Goal: Transaction & Acquisition: Purchase product/service

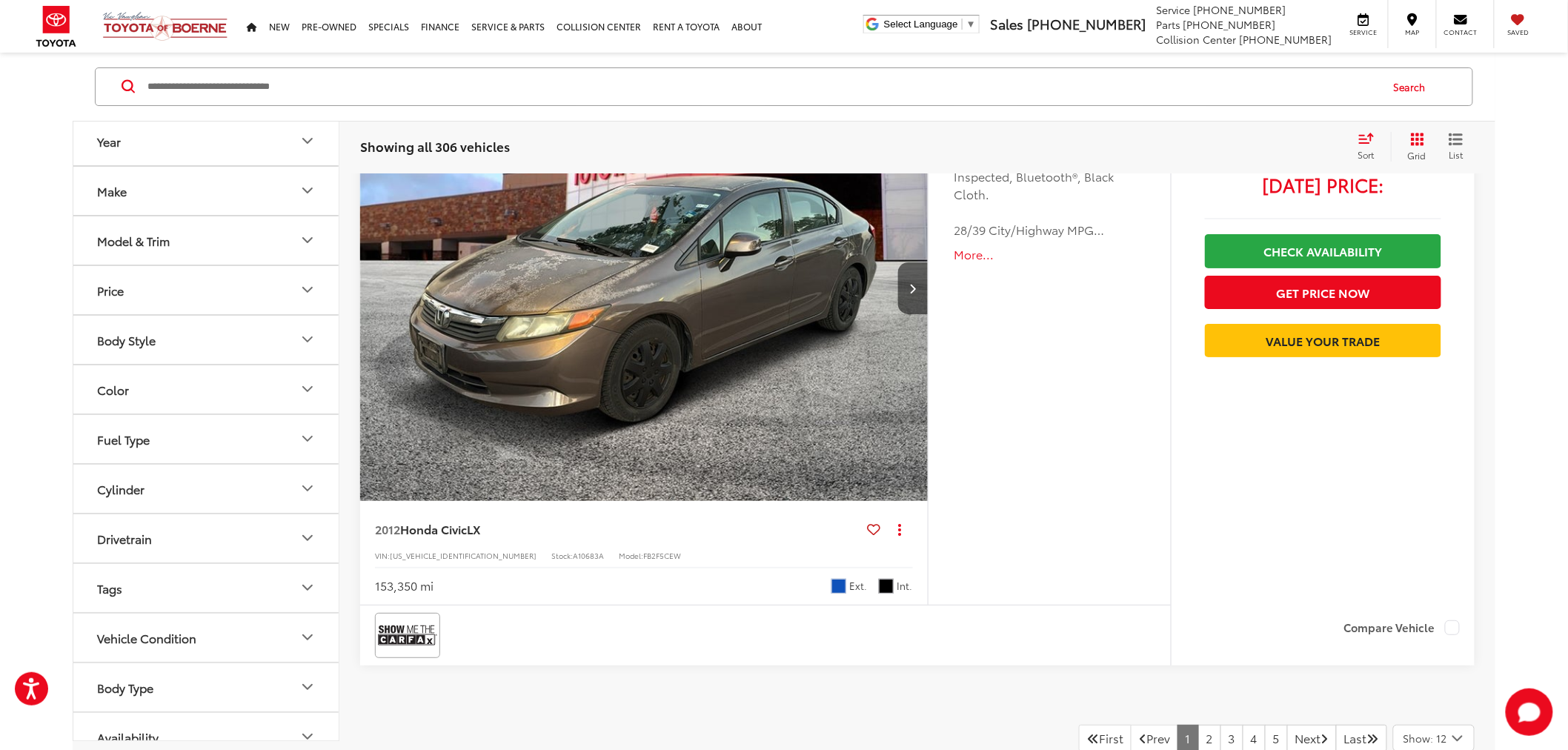
scroll to position [7162, 0]
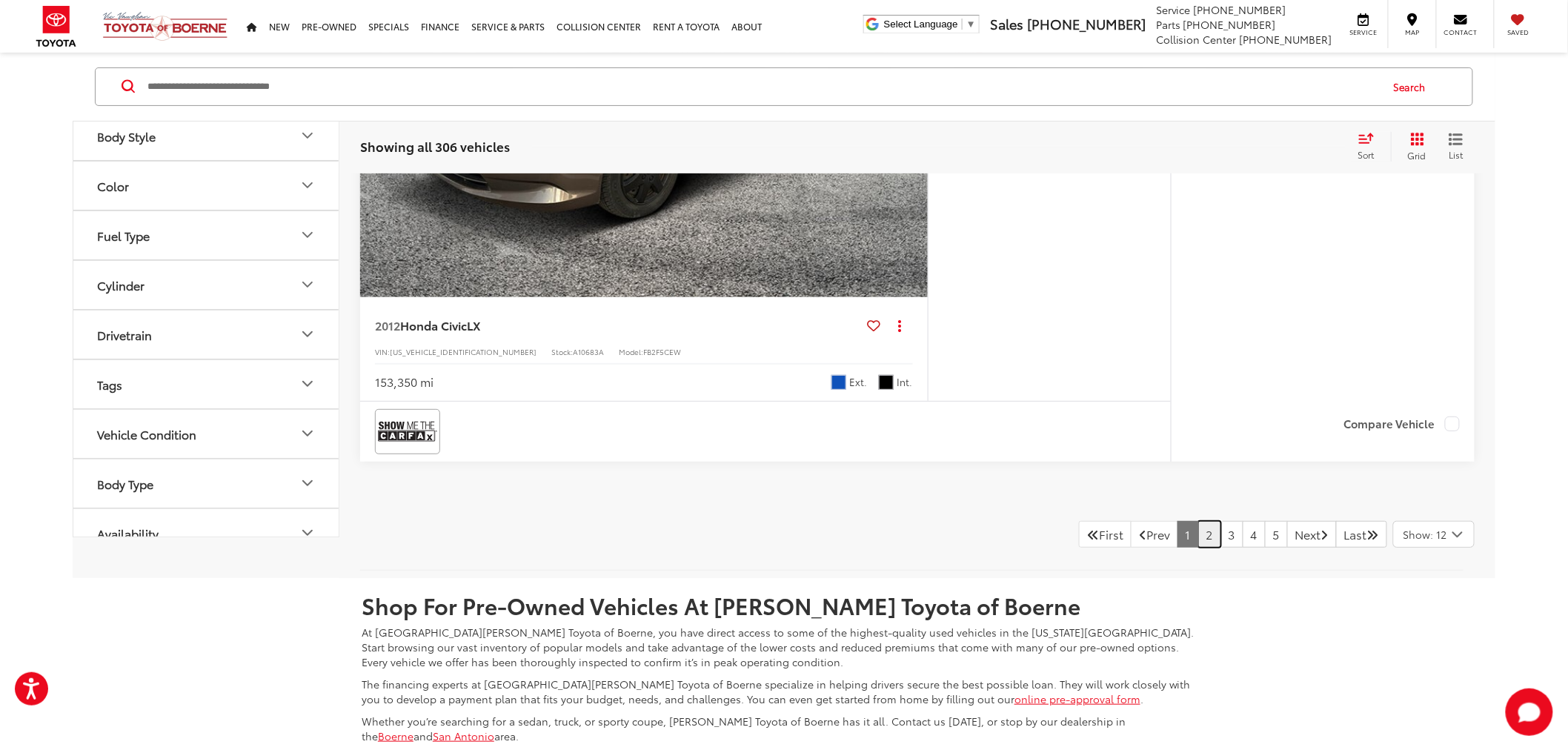
click at [1198, 531] on link "2" at bounding box center [1210, 534] width 23 height 27
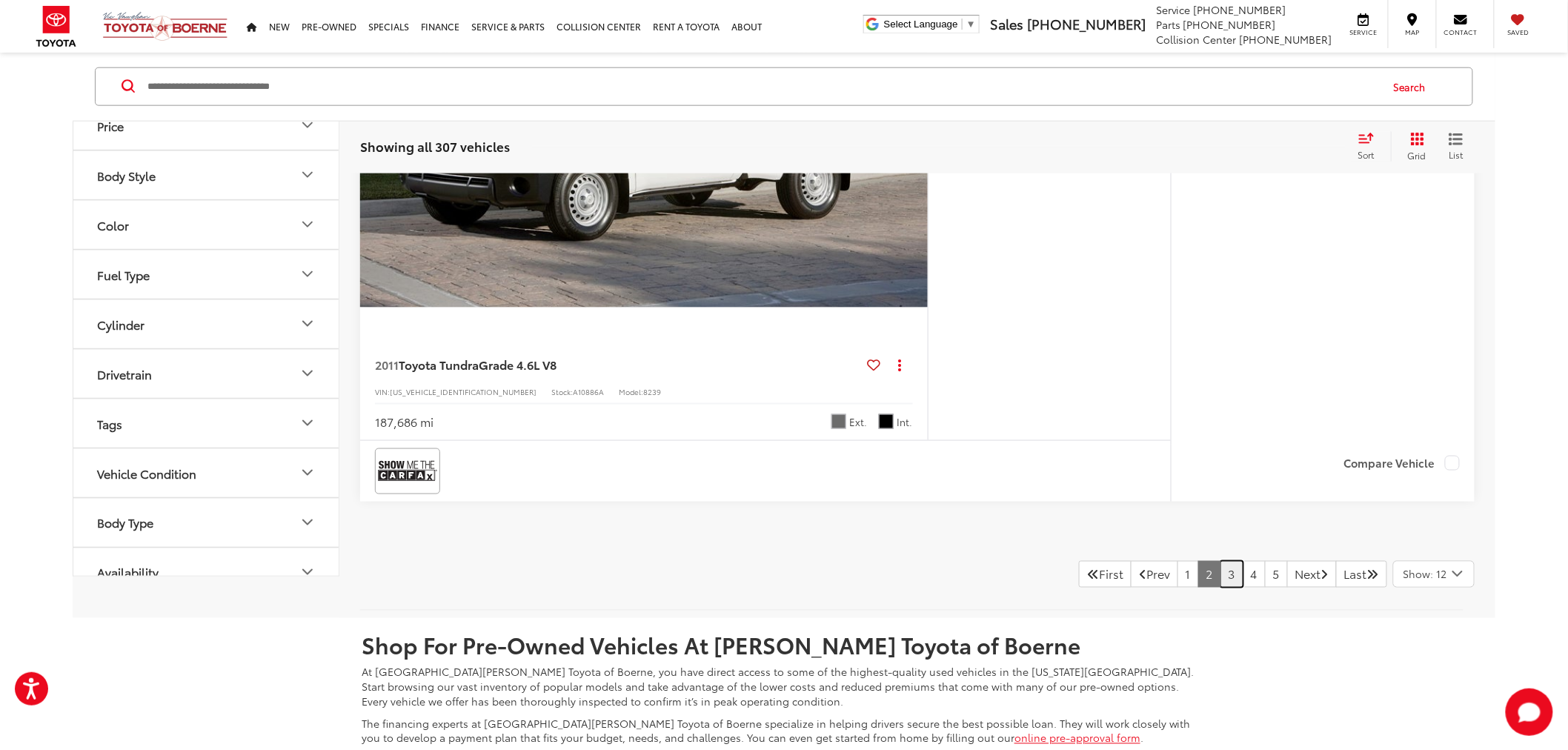
click at [1221, 573] on link "3" at bounding box center [1233, 574] width 23 height 27
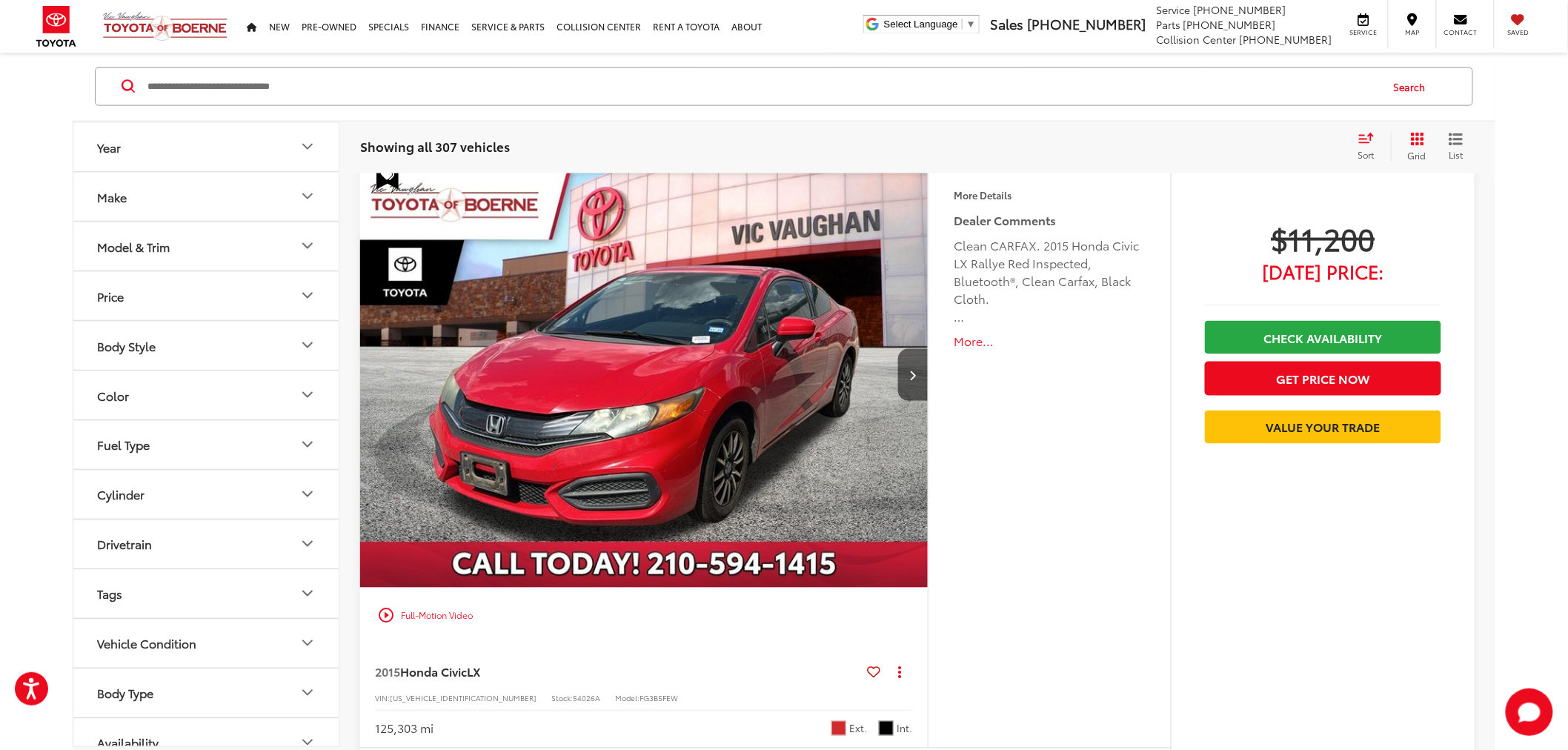
scroll to position [1249, 0]
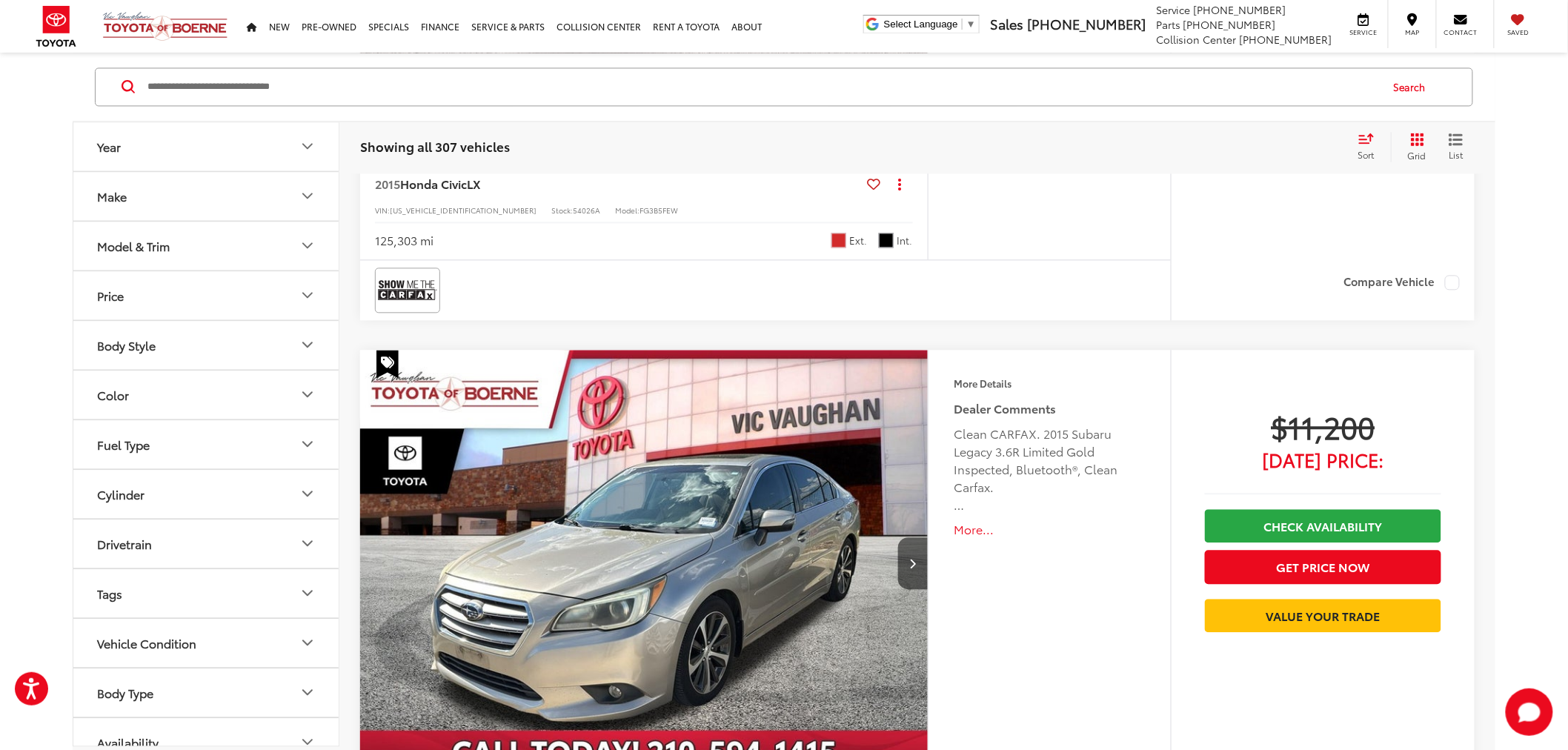
click at [224, 83] on input "Search by Make, Model, or Keyword" at bounding box center [763, 87] width 1234 height 36
type input "**"
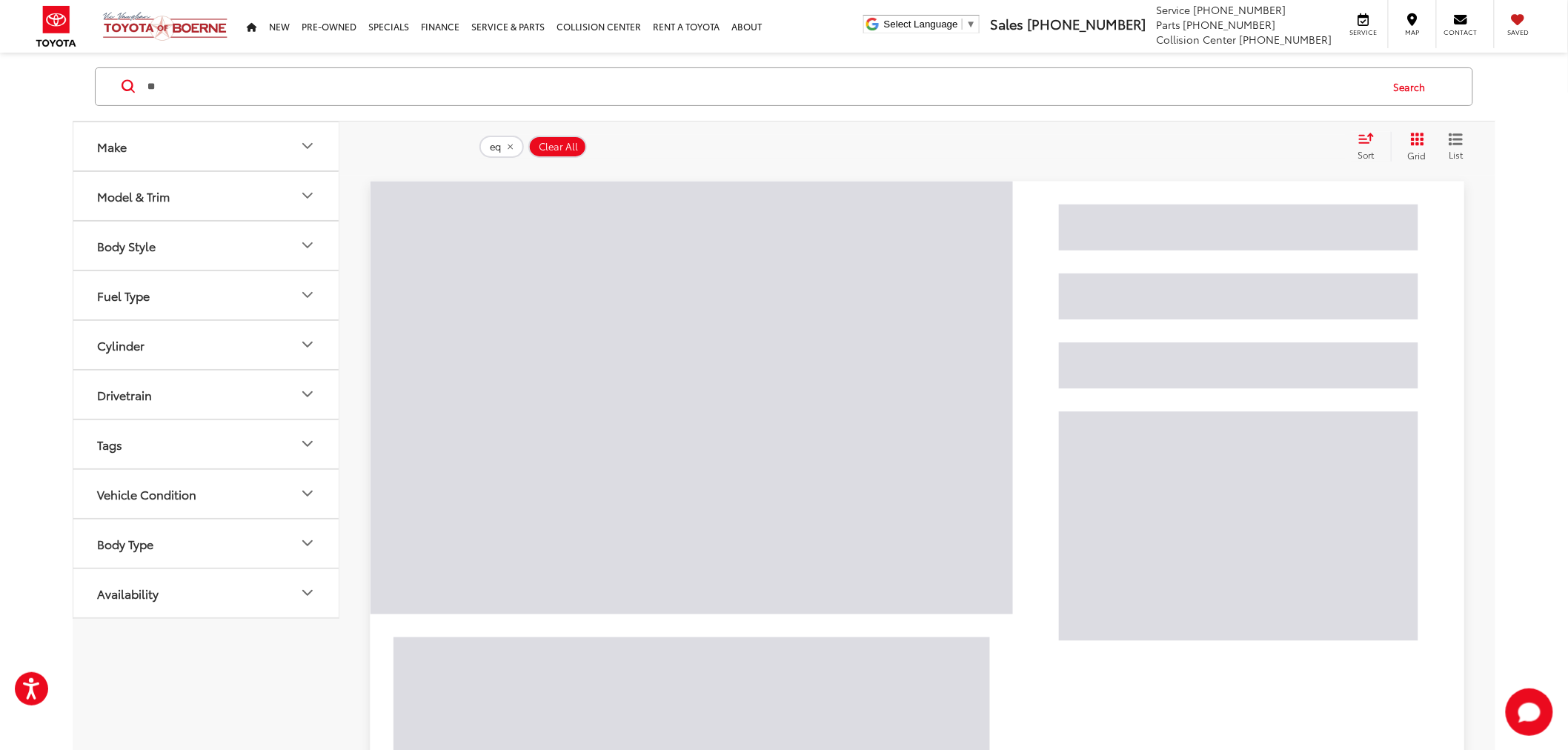
scroll to position [23, 0]
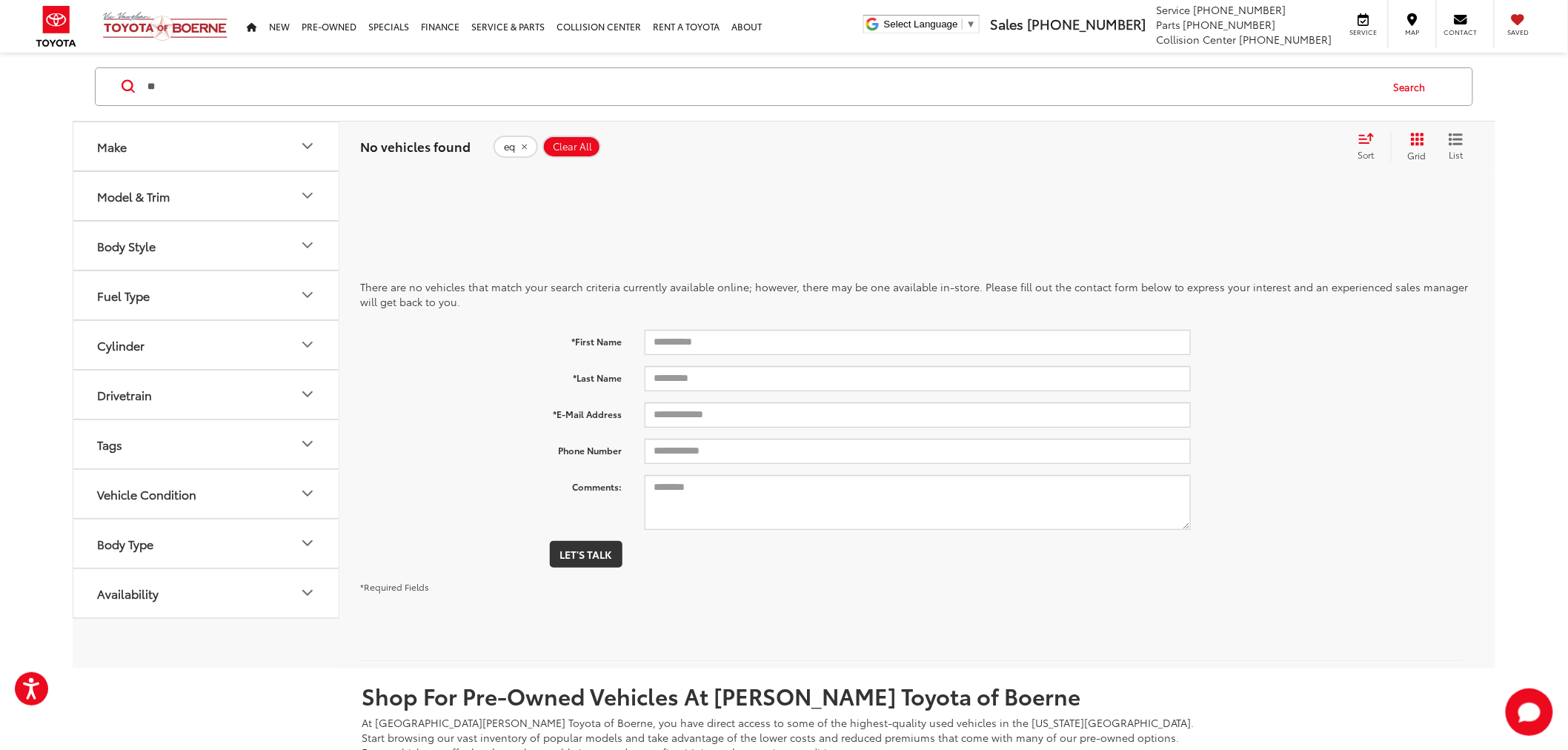
click at [520, 149] on icon "remove eq" at bounding box center [525, 147] width 10 height 9
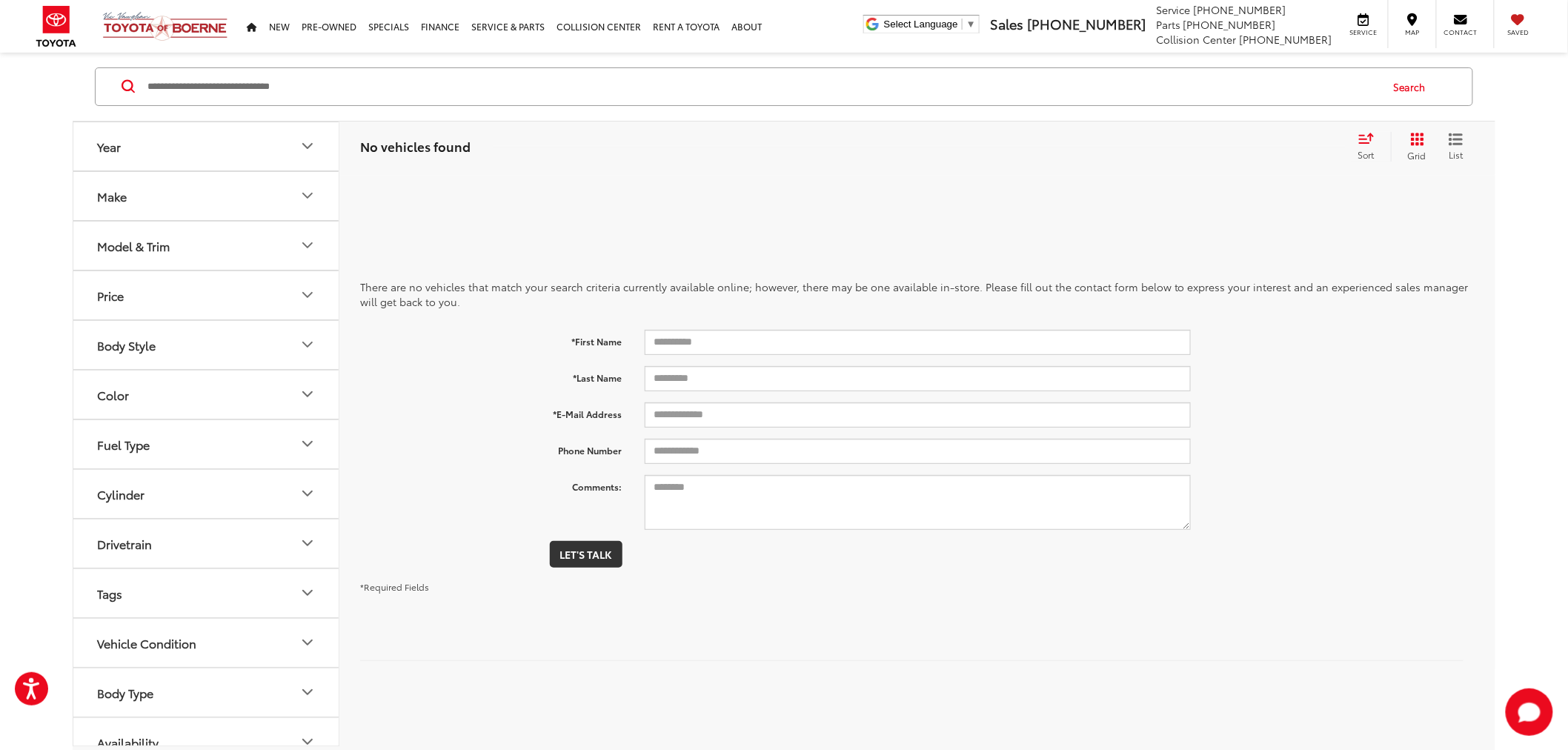
click at [325, 69] on input "Search by Make, Model, or Keyword" at bounding box center [763, 87] width 1234 height 36
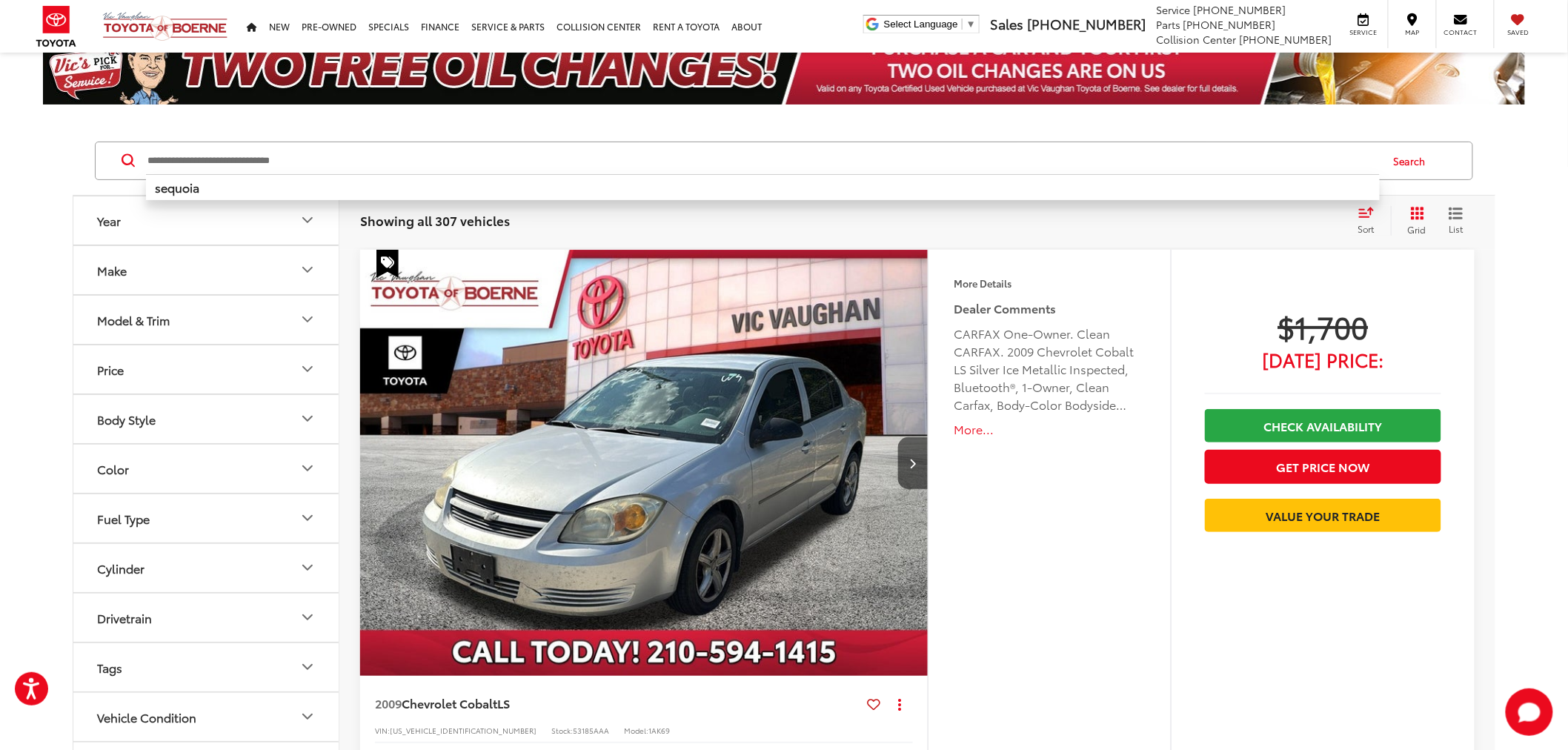
scroll to position [96, 0]
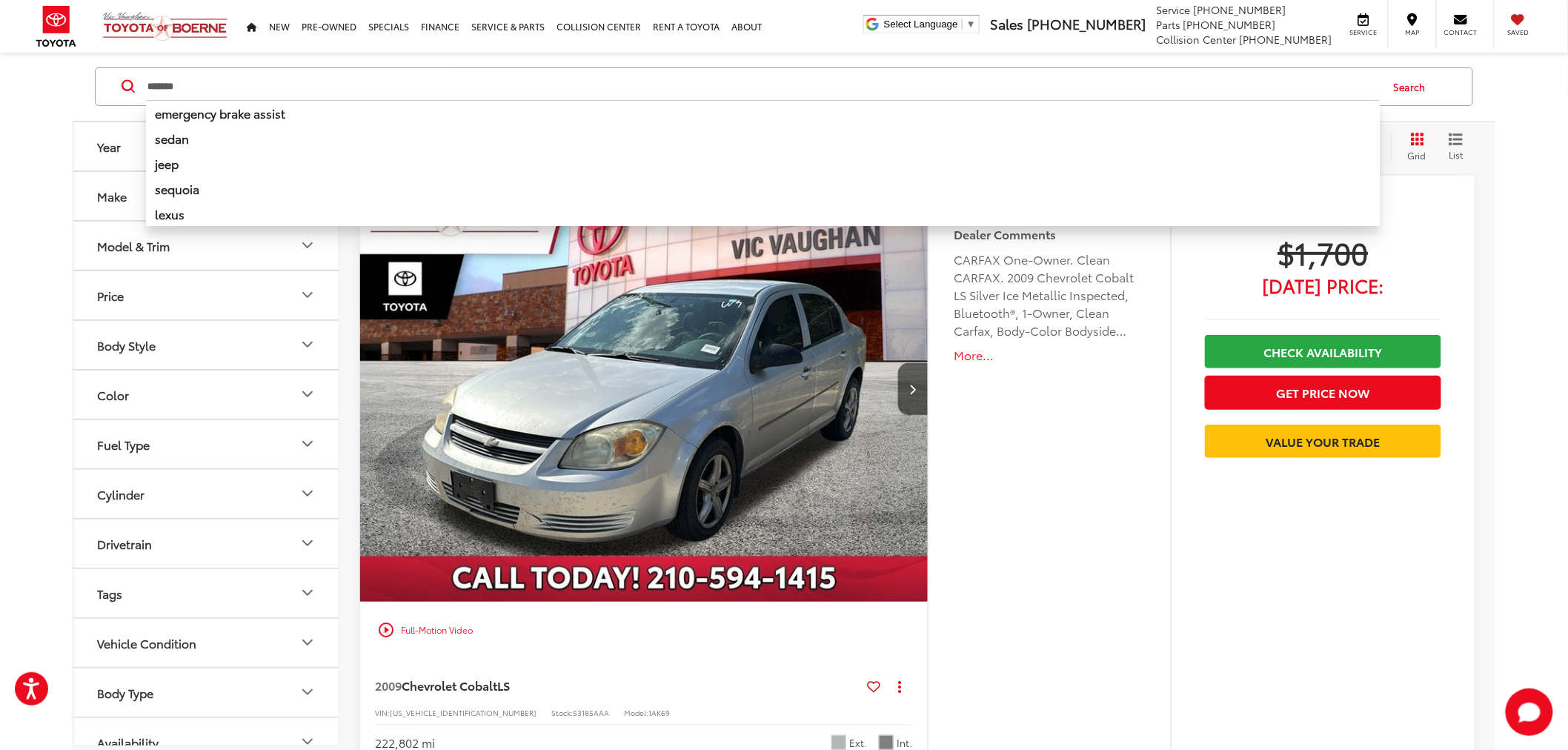
type input "*******"
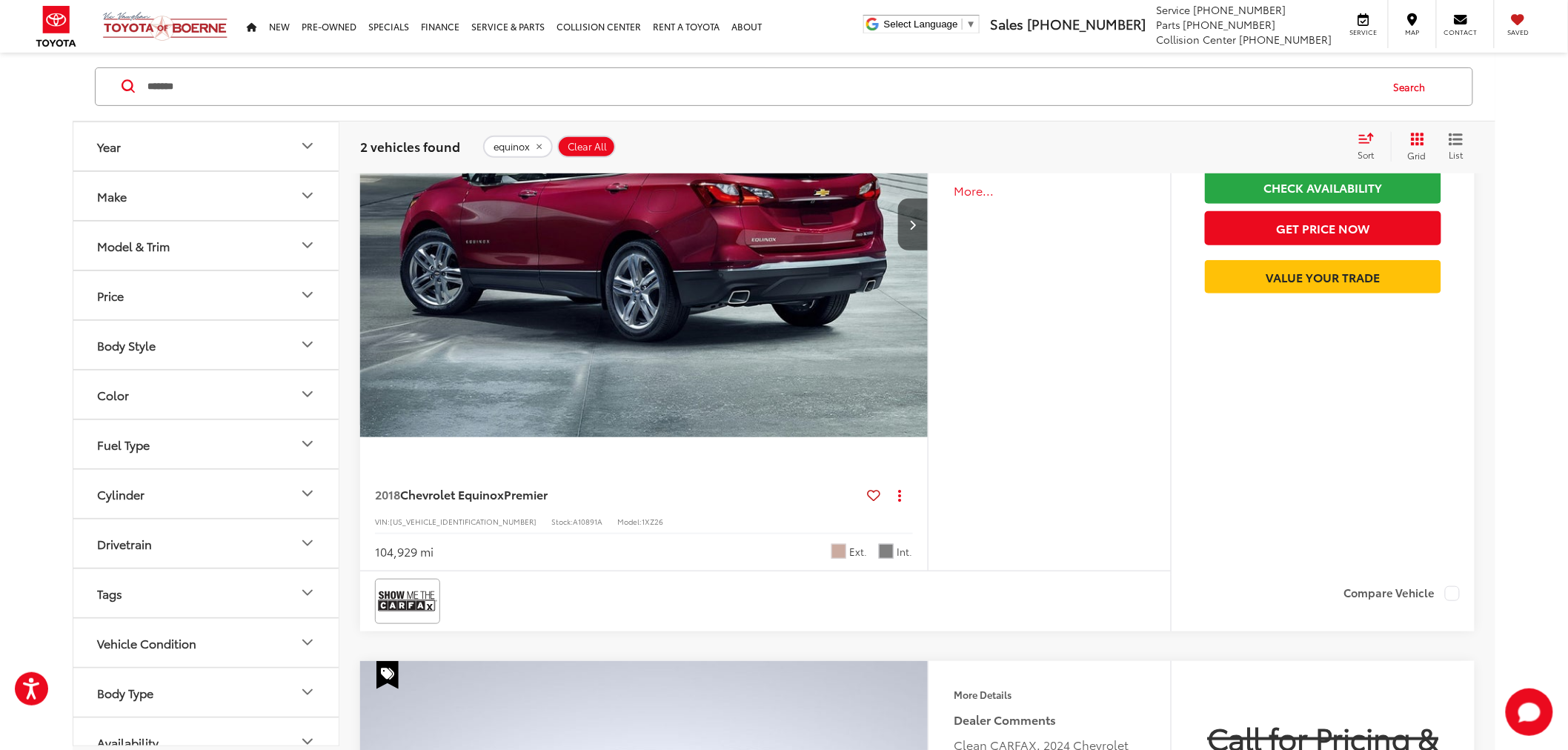
scroll to position [343, 0]
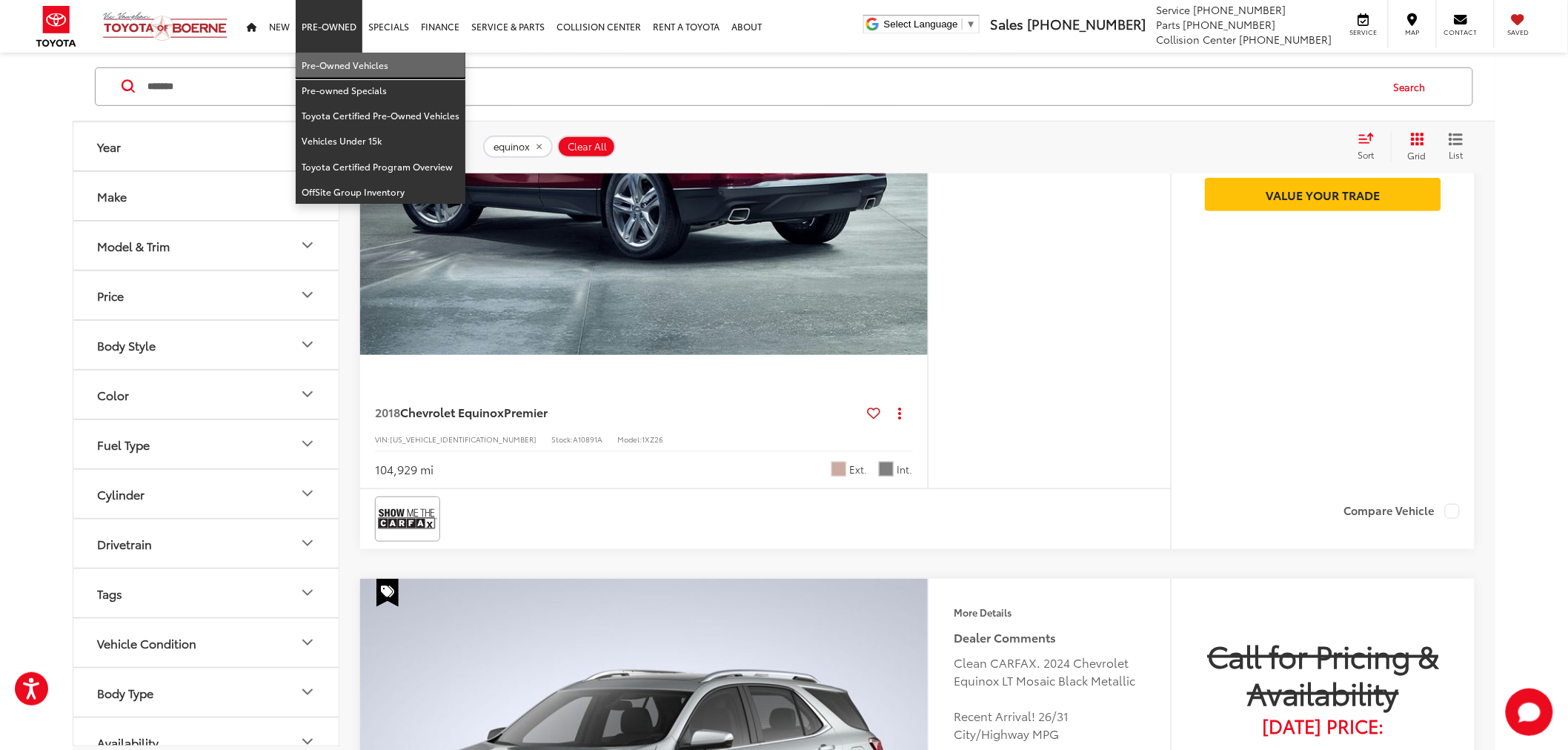
drag, startPoint x: 342, startPoint y: 63, endPoint x: 1091, endPoint y: 528, distance: 881.6
click at [342, 63] on link "Pre-Owned Vehicles" at bounding box center [380, 65] width 169 height 25
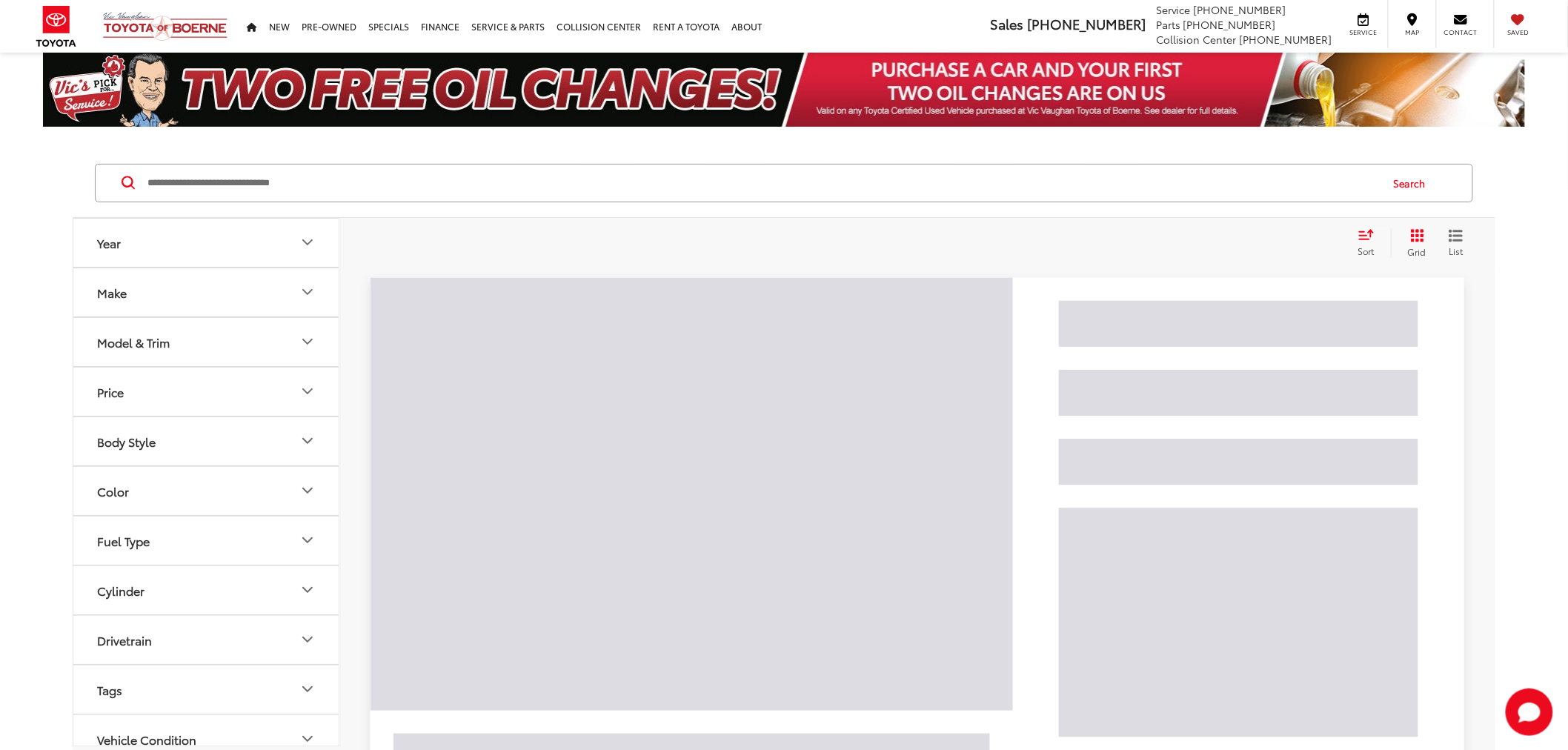
click at [252, 168] on input "Search by Make, Model, or Keyword" at bounding box center [763, 183] width 1234 height 36
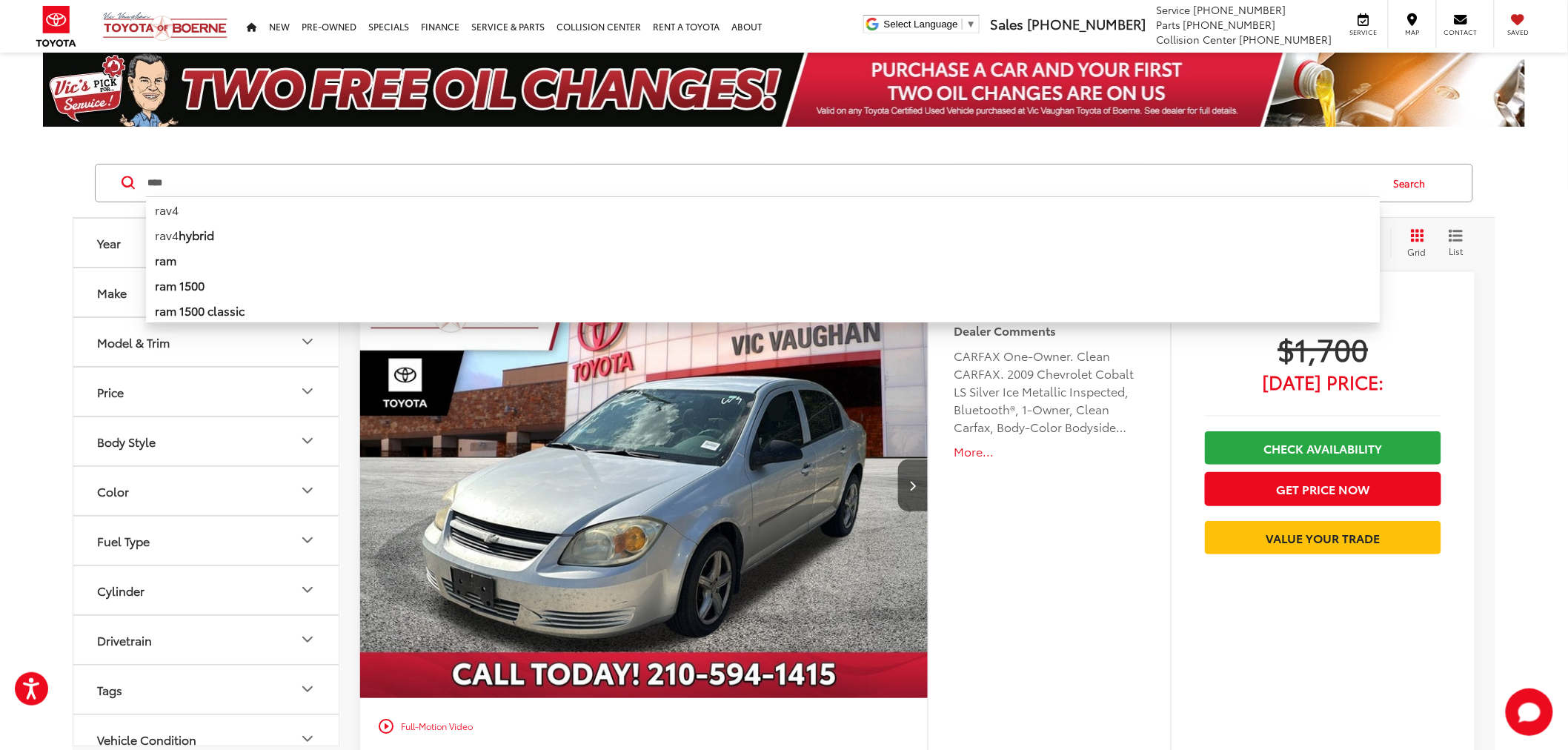
type input "****"
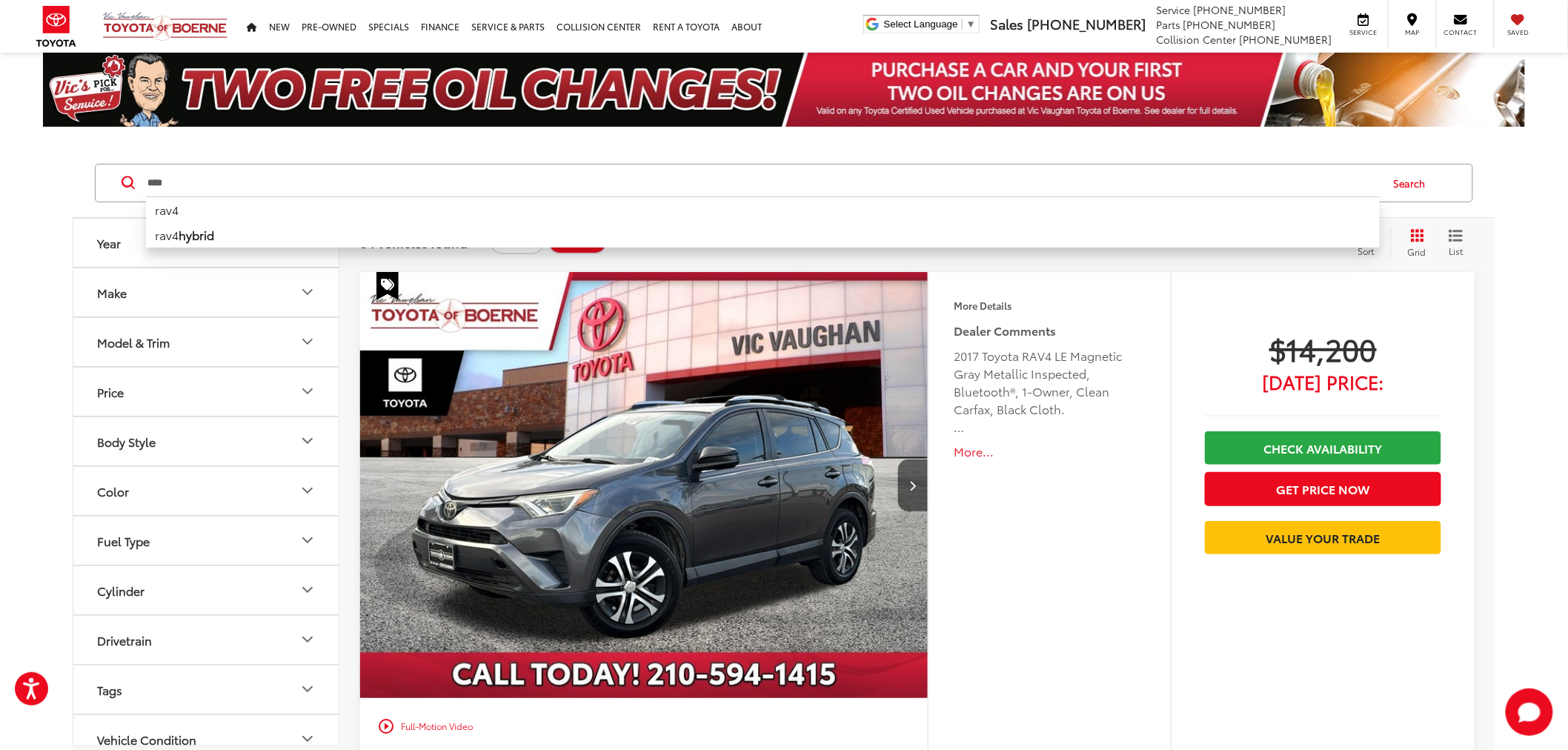
click at [319, 206] on li "rav4" at bounding box center [763, 209] width 1234 height 26
click at [319, 206] on div "**** **** rav4 rav4 hybrid Search" at bounding box center [784, 184] width 1423 height 69
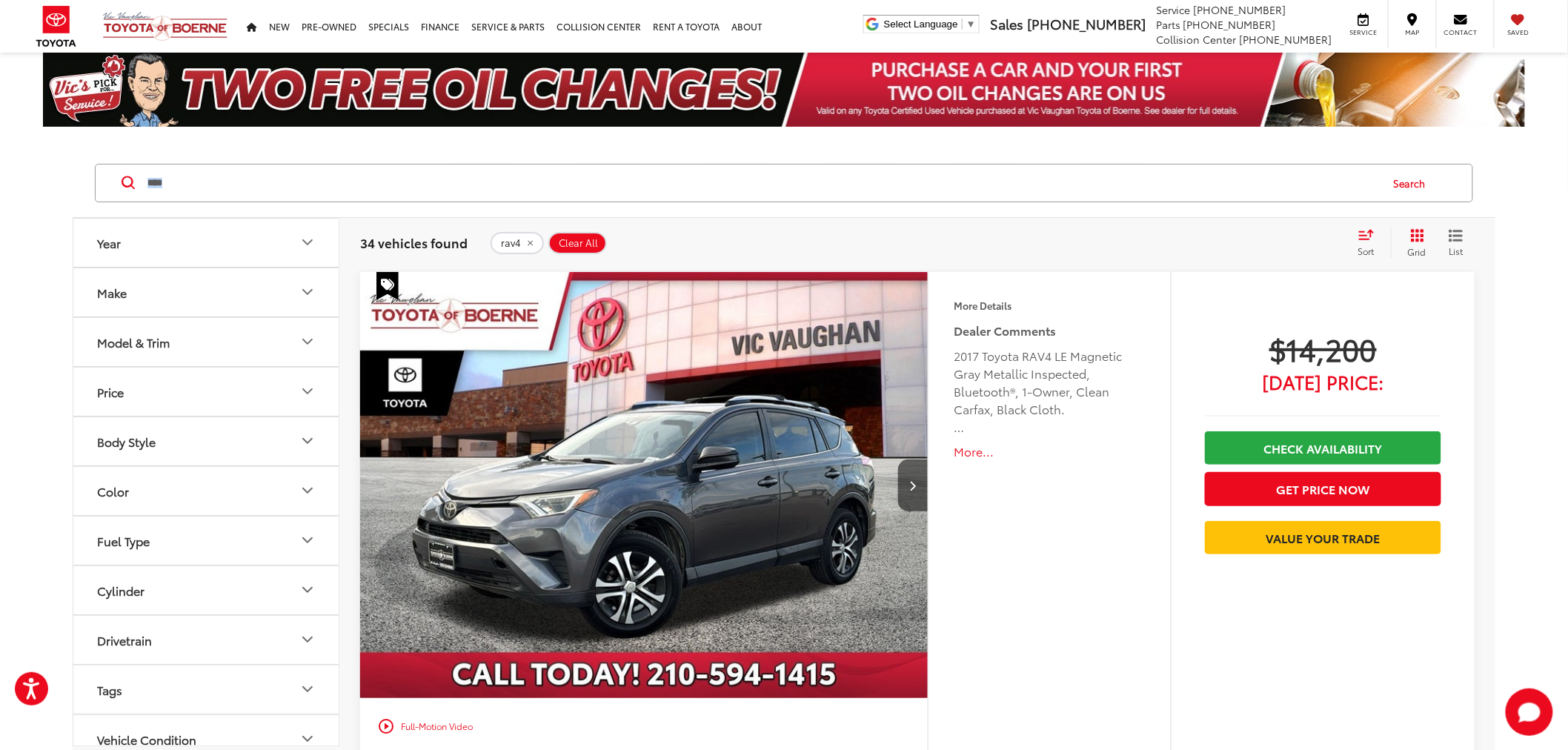
click at [366, 187] on input "****" at bounding box center [763, 183] width 1234 height 36
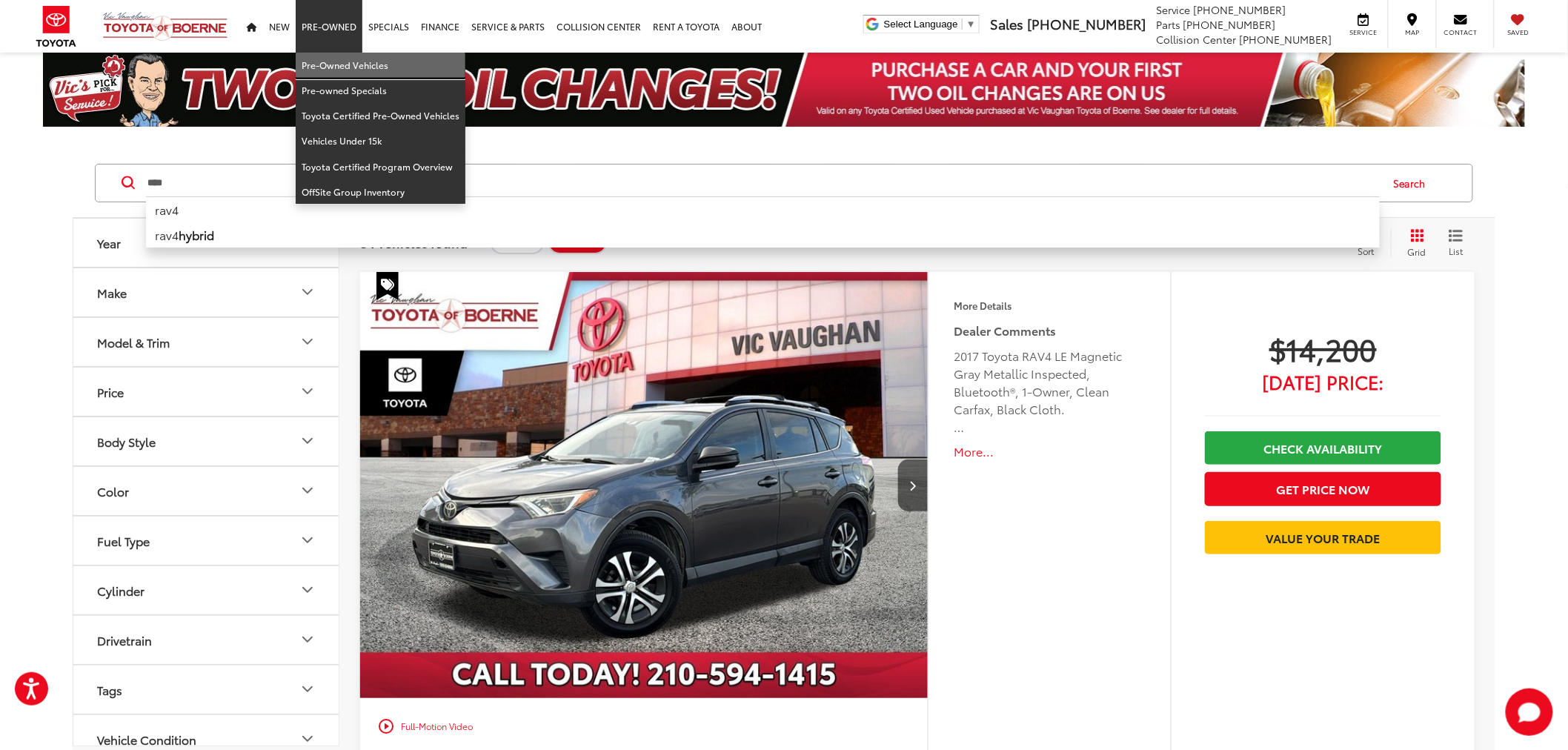
click at [336, 54] on link "Pre-Owned Vehicles" at bounding box center [380, 65] width 169 height 25
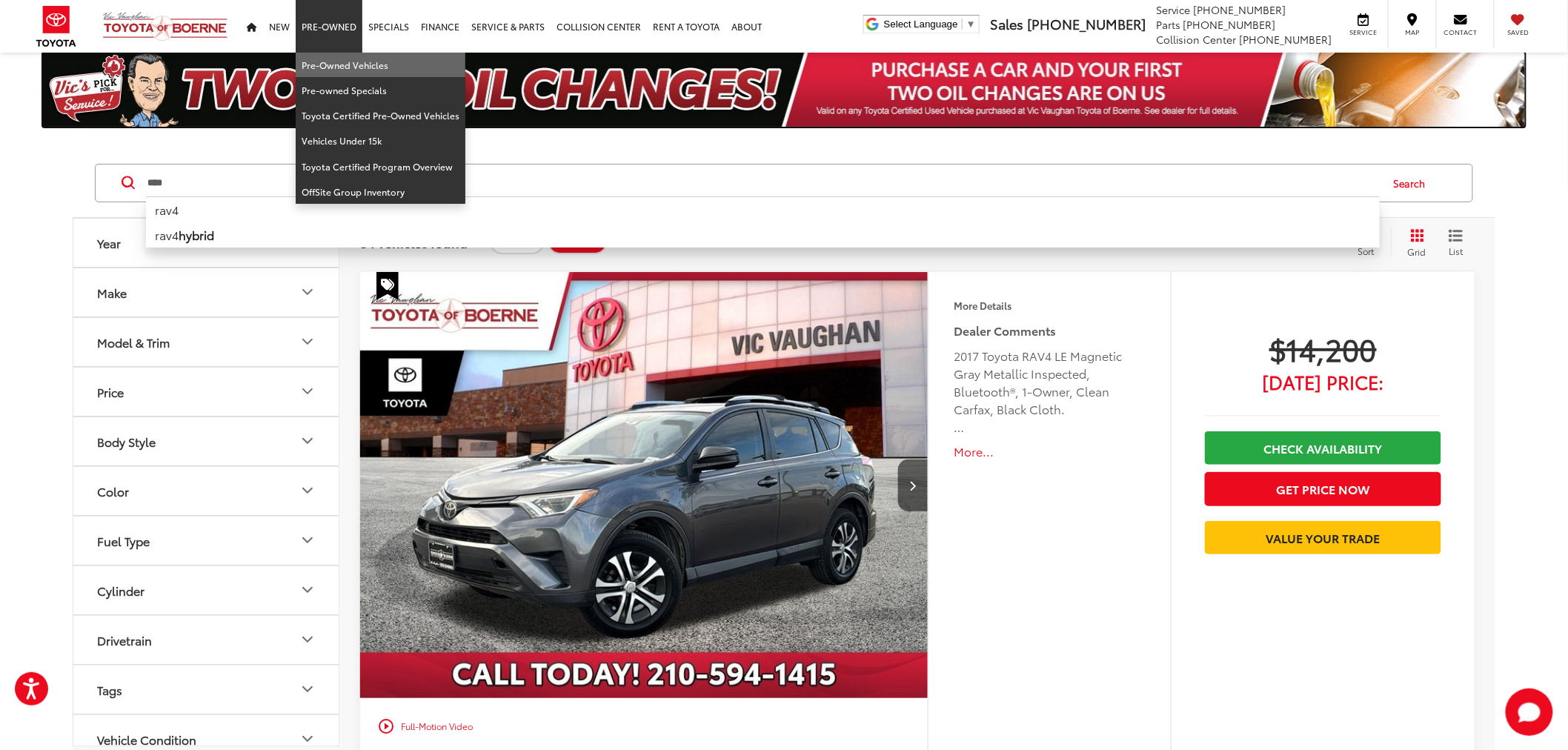
click at [336, 54] on img at bounding box center [784, 89] width 1482 height 74
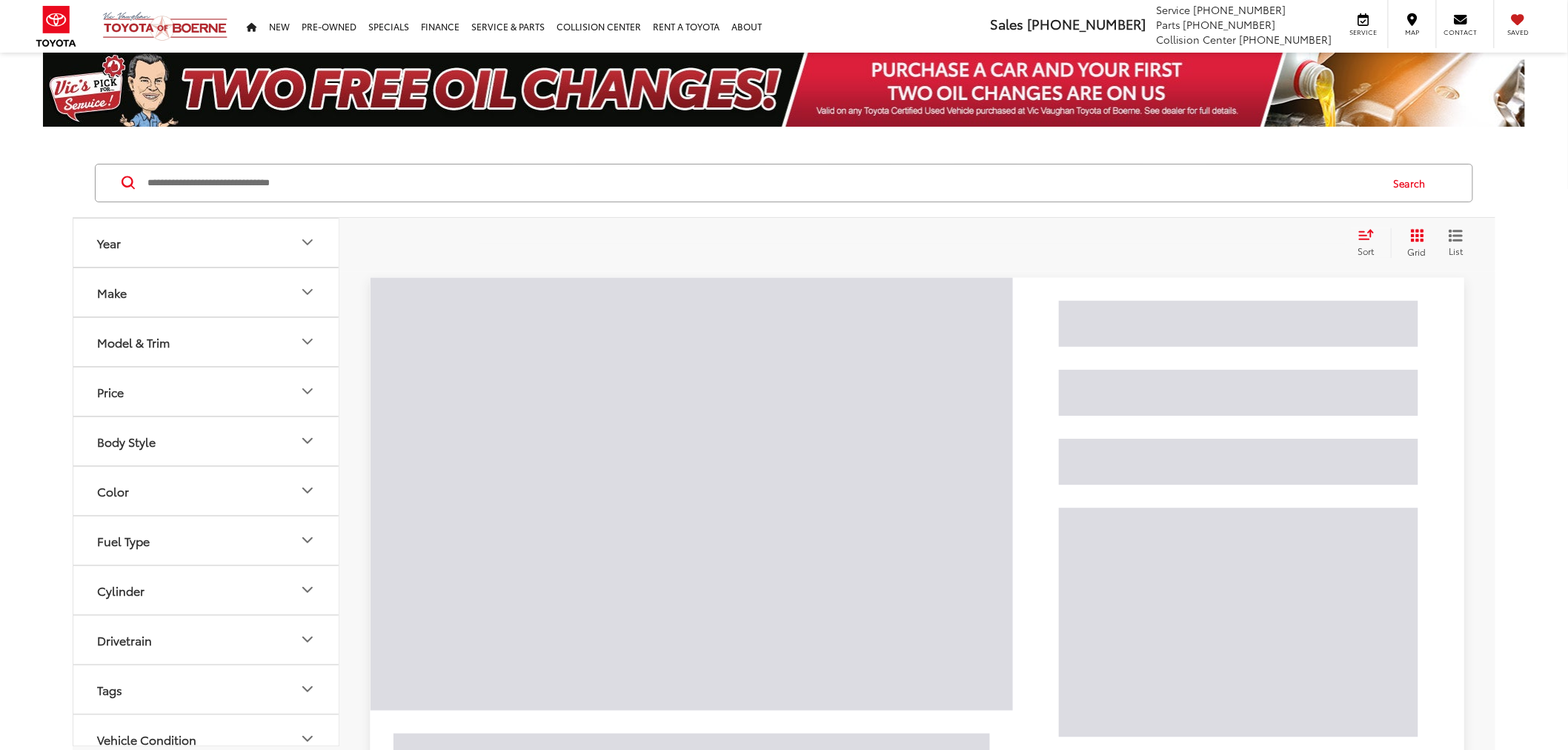
click at [265, 170] on input "Search by Make, Model, or Keyword" at bounding box center [763, 183] width 1234 height 36
click at [262, 184] on input "Search by Make, Model, or Keyword" at bounding box center [763, 183] width 1234 height 36
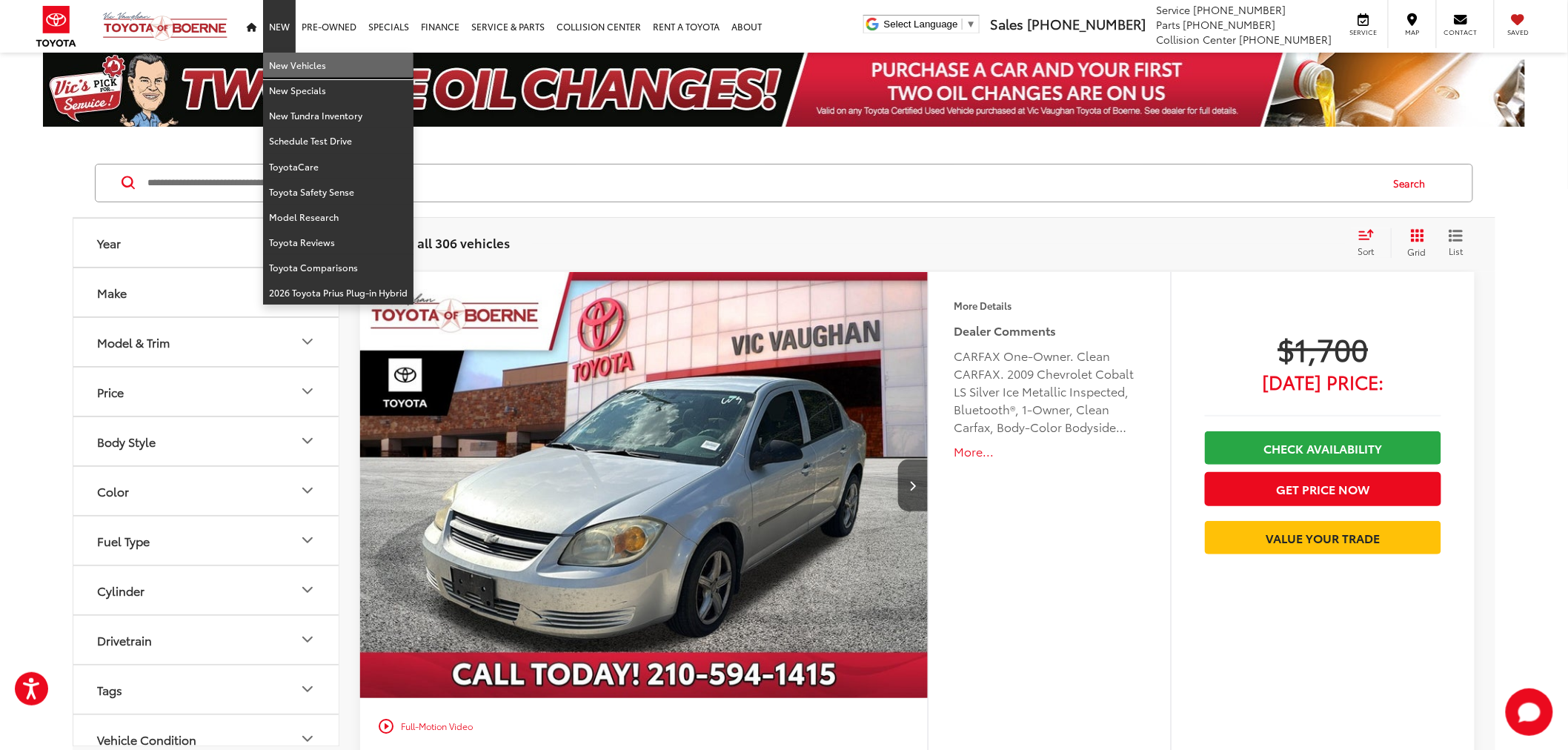
drag, startPoint x: 283, startPoint y: 64, endPoint x: 228, endPoint y: 154, distance: 105.5
click at [283, 64] on link "New Vehicles" at bounding box center [338, 65] width 150 height 25
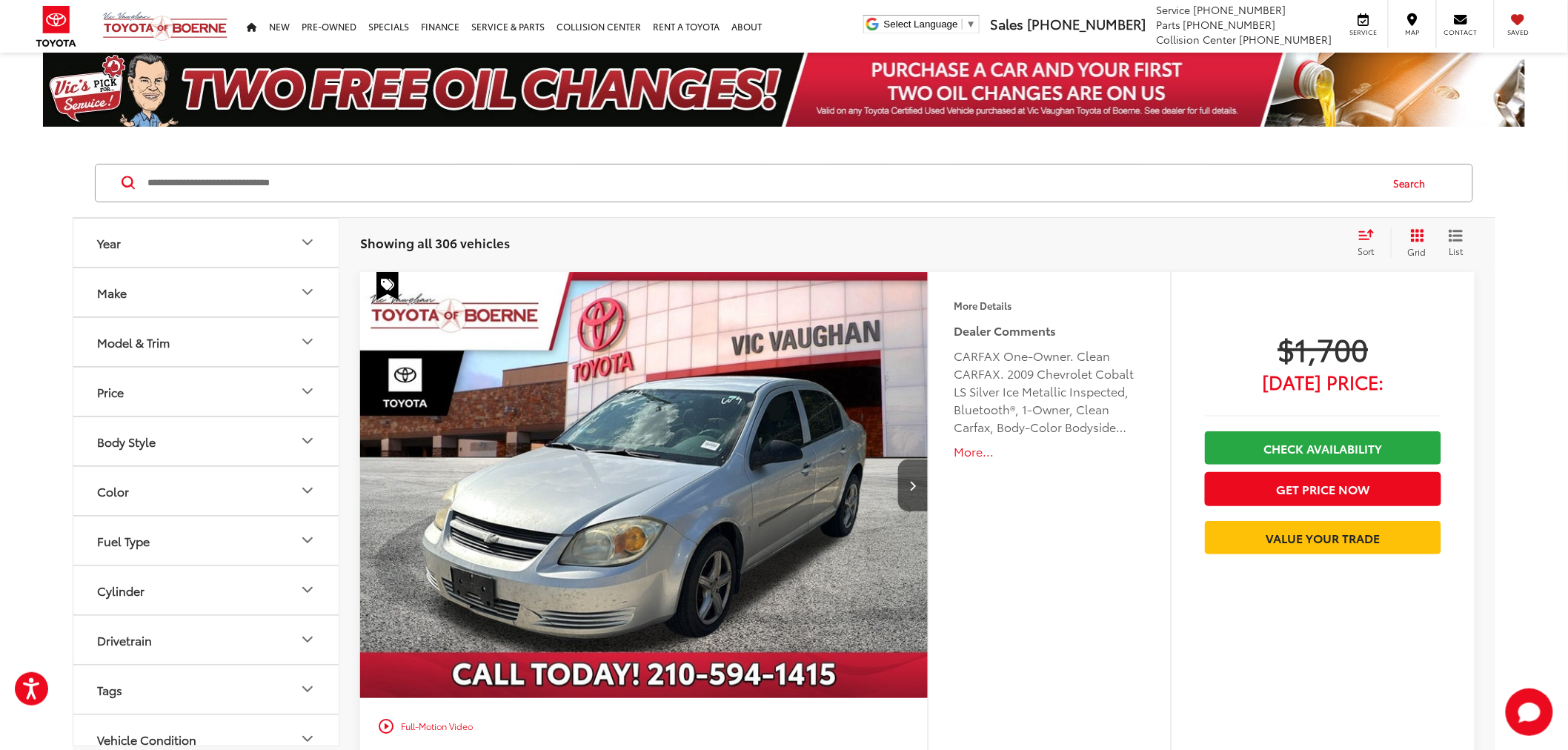
click at [285, 189] on input "Search by Make, Model, or Keyword" at bounding box center [763, 183] width 1234 height 36
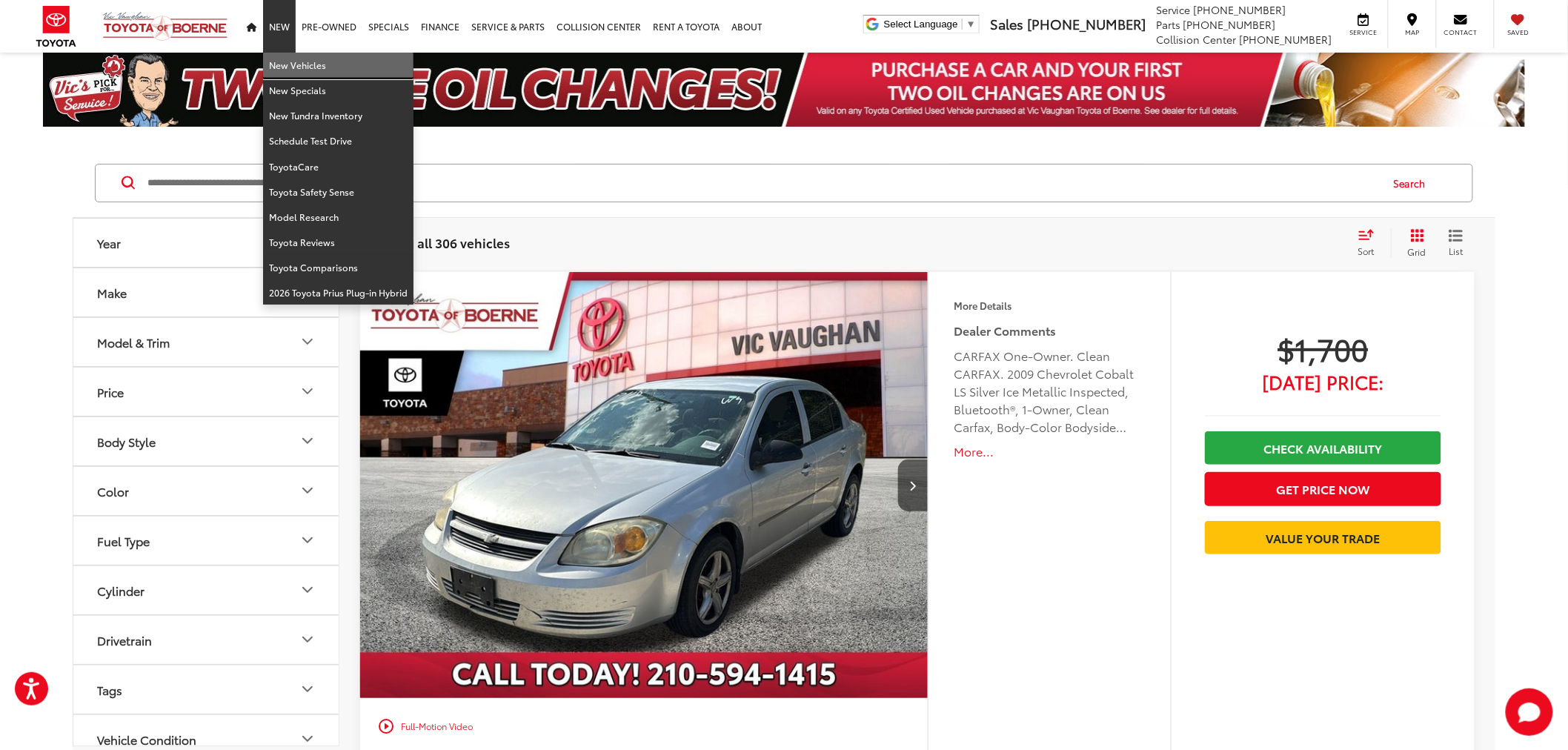
click at [292, 73] on link "New Vehicles" at bounding box center [338, 65] width 150 height 25
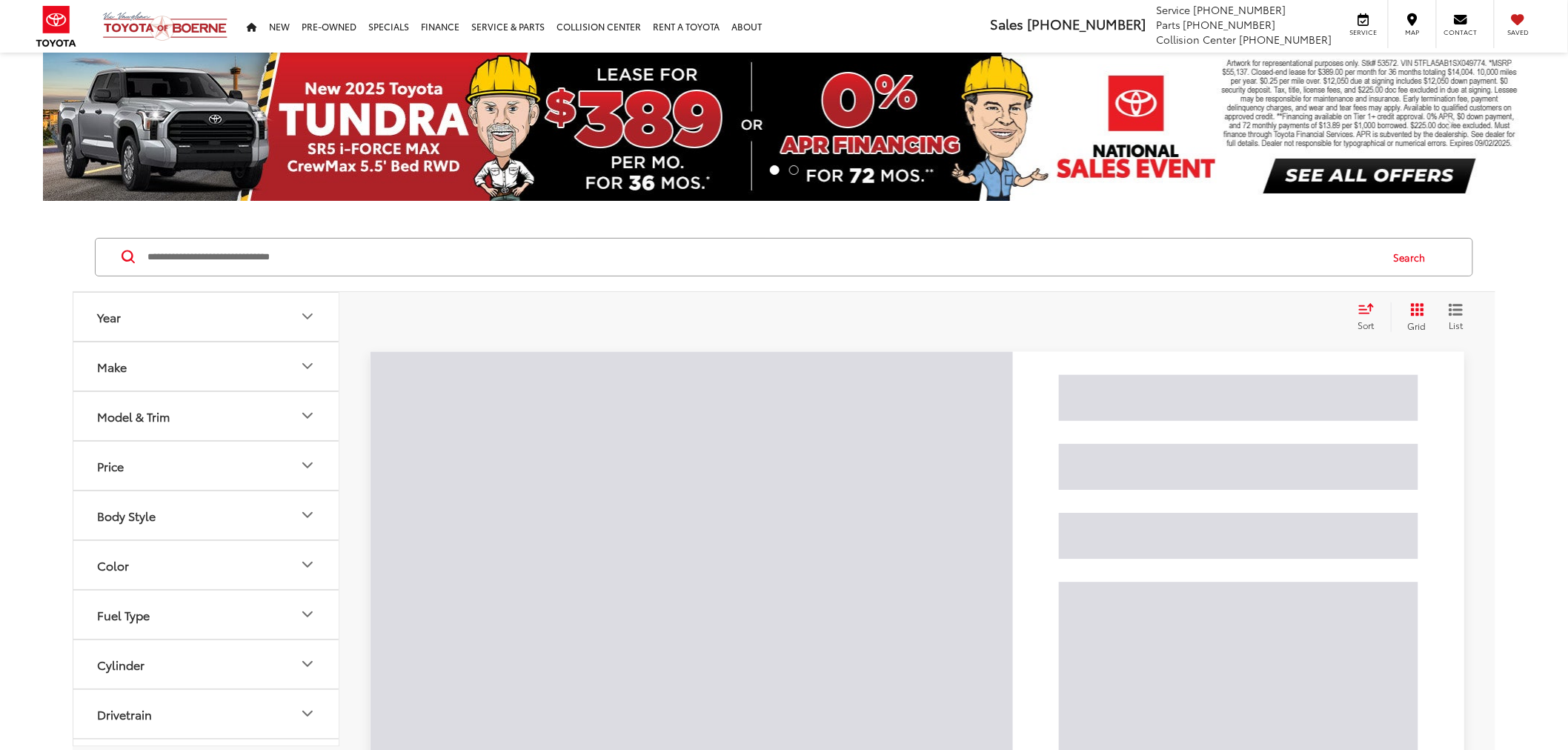
click at [225, 269] on input "Search by Make, Model, or Keyword" at bounding box center [763, 257] width 1234 height 36
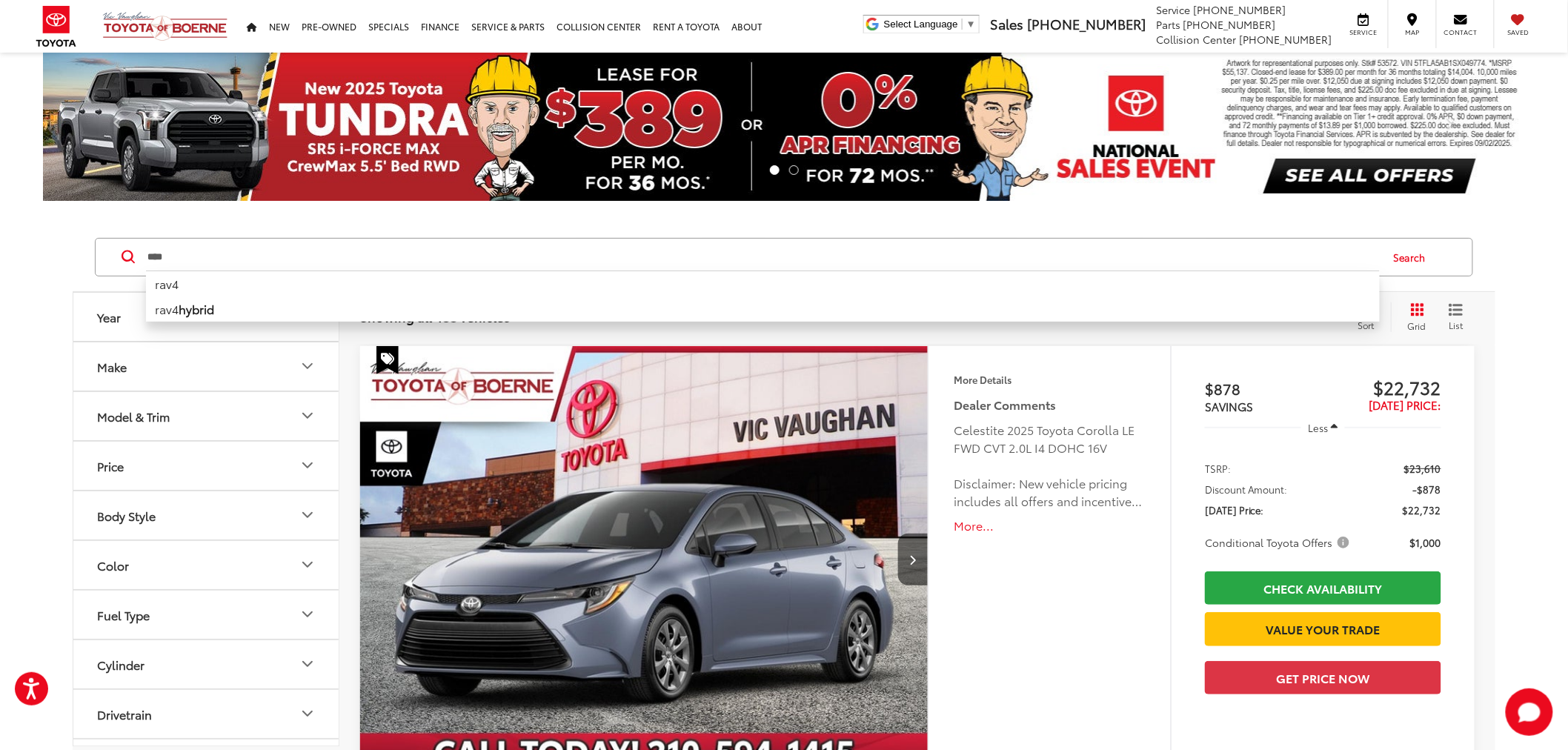
type input "****"
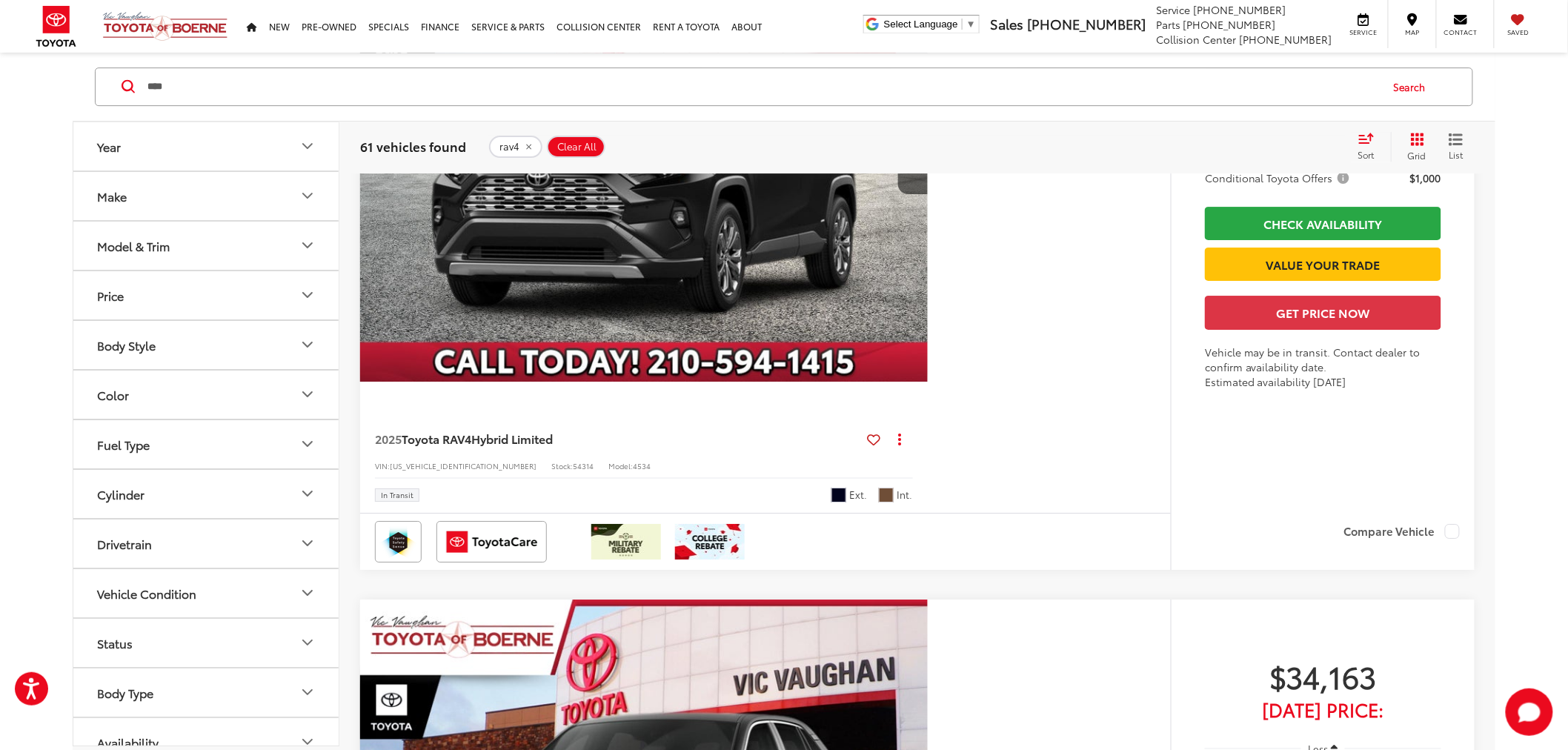
scroll to position [4857, 0]
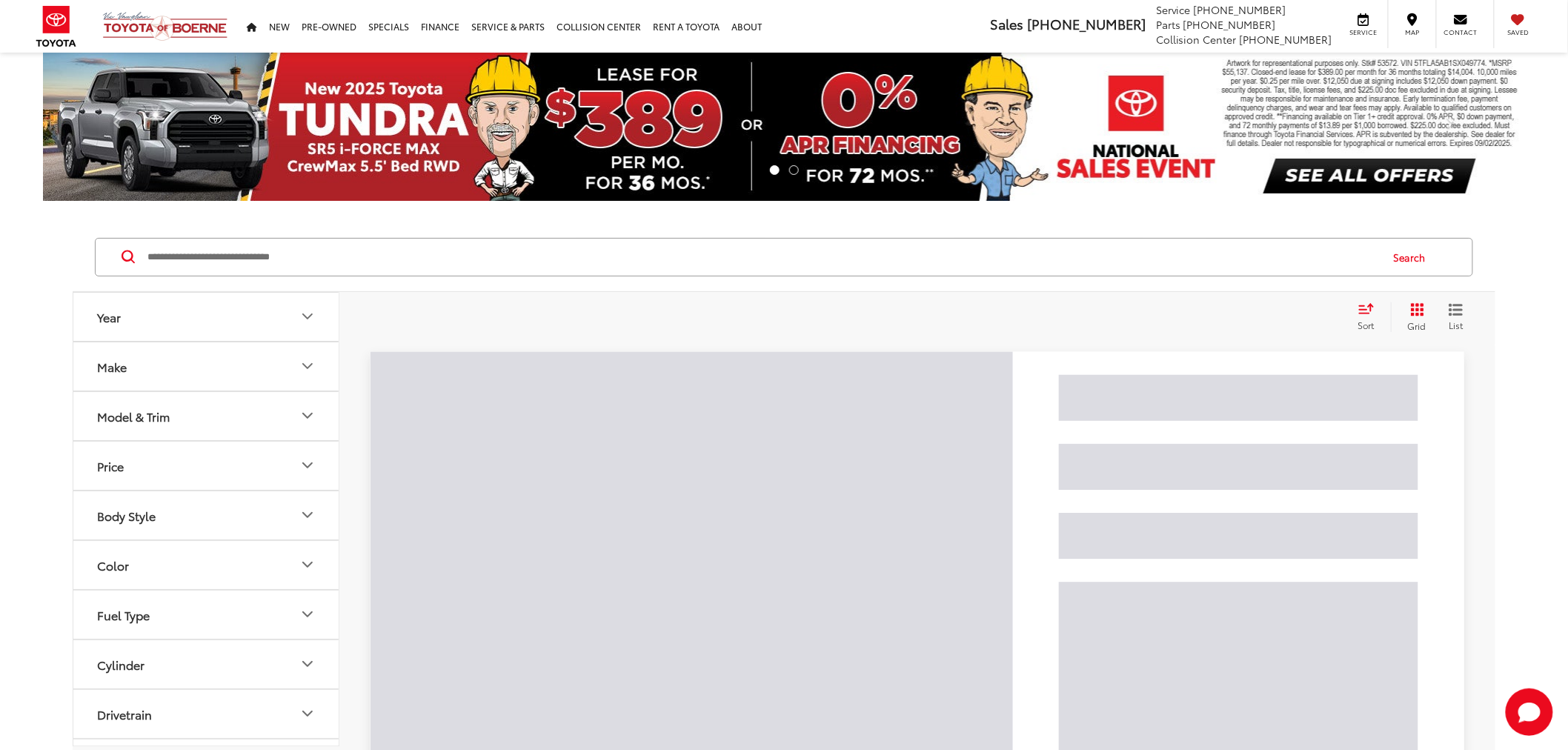
click at [380, 262] on input "Search by Make, Model, or Keyword" at bounding box center [763, 257] width 1234 height 36
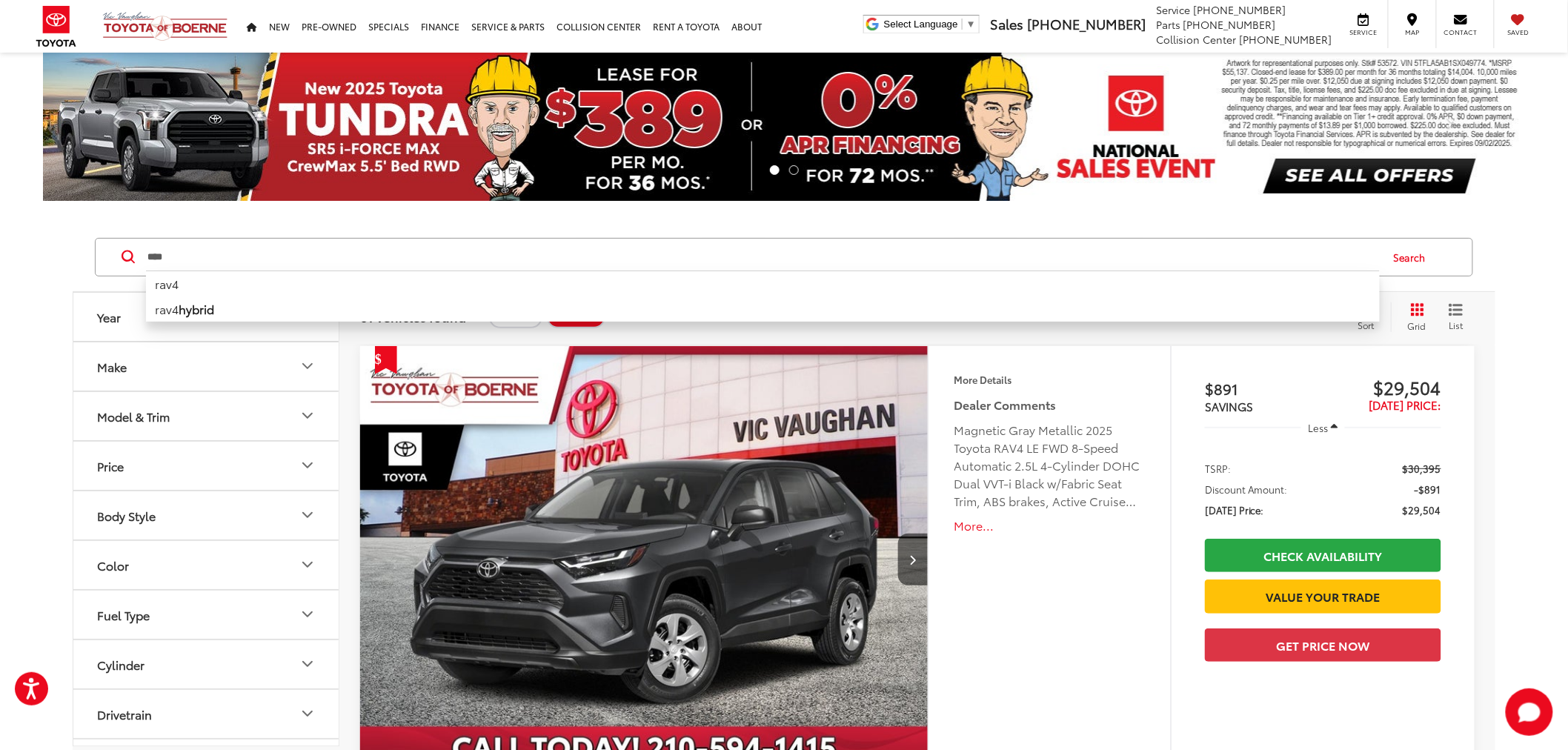
drag, startPoint x: 214, startPoint y: 254, endPoint x: 61, endPoint y: 272, distance: 154.1
type input "*****"
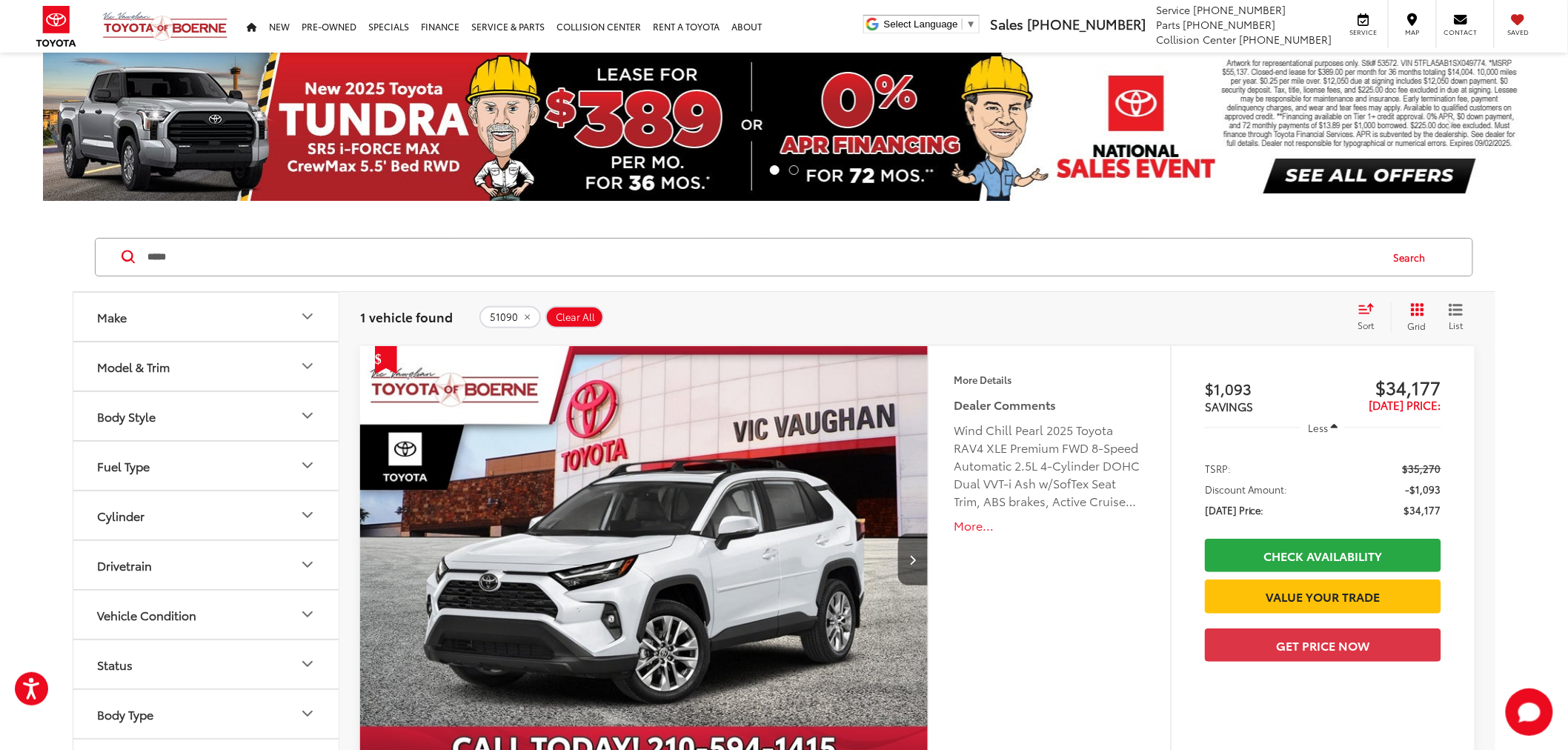
scroll to position [247, 0]
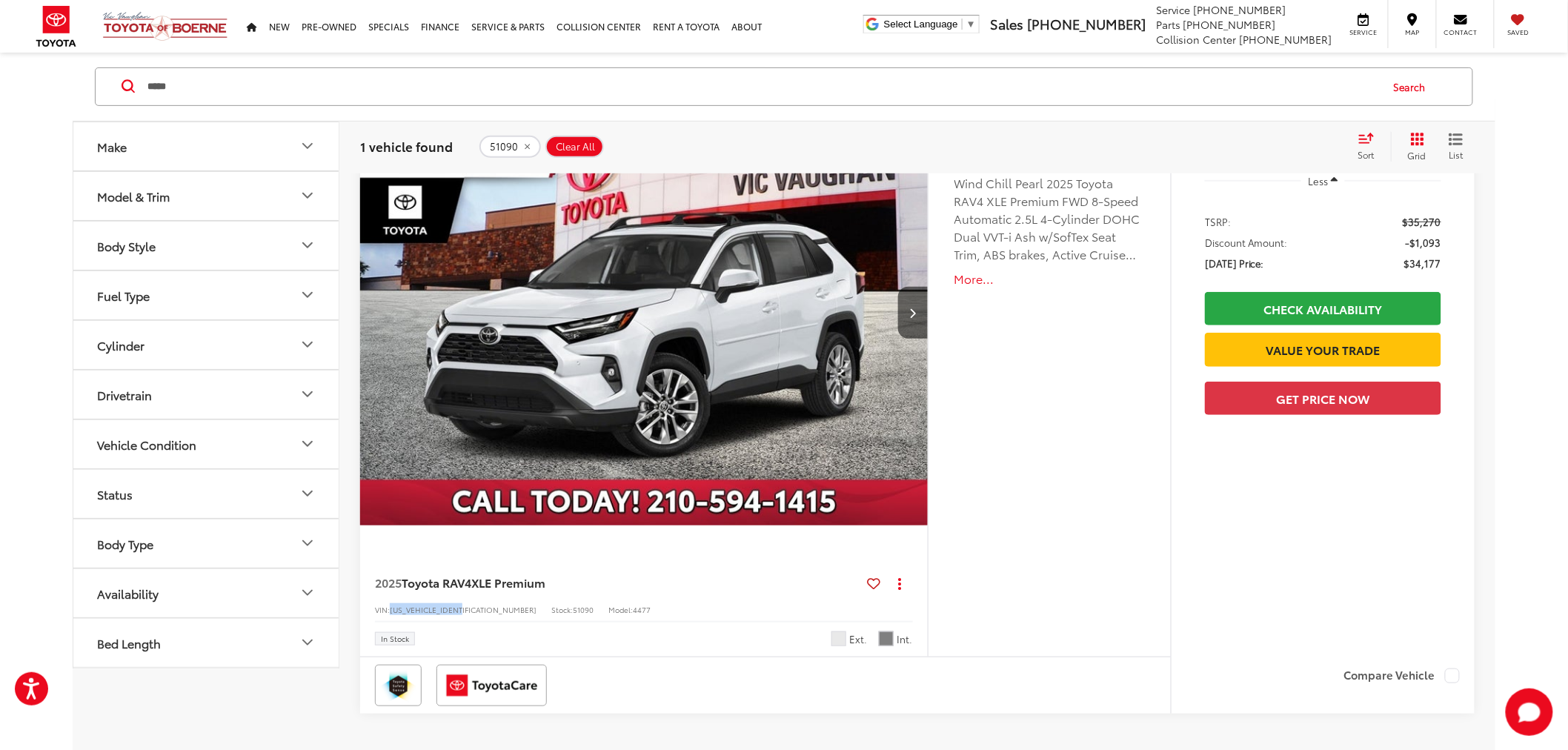
drag, startPoint x: 466, startPoint y: 607, endPoint x: 394, endPoint y: 612, distance: 72.2
click at [394, 612] on div "VIN: 2T3C1RFV4SW370111 Stock: 51090 Model: 4477" at bounding box center [643, 608] width 538 height 10
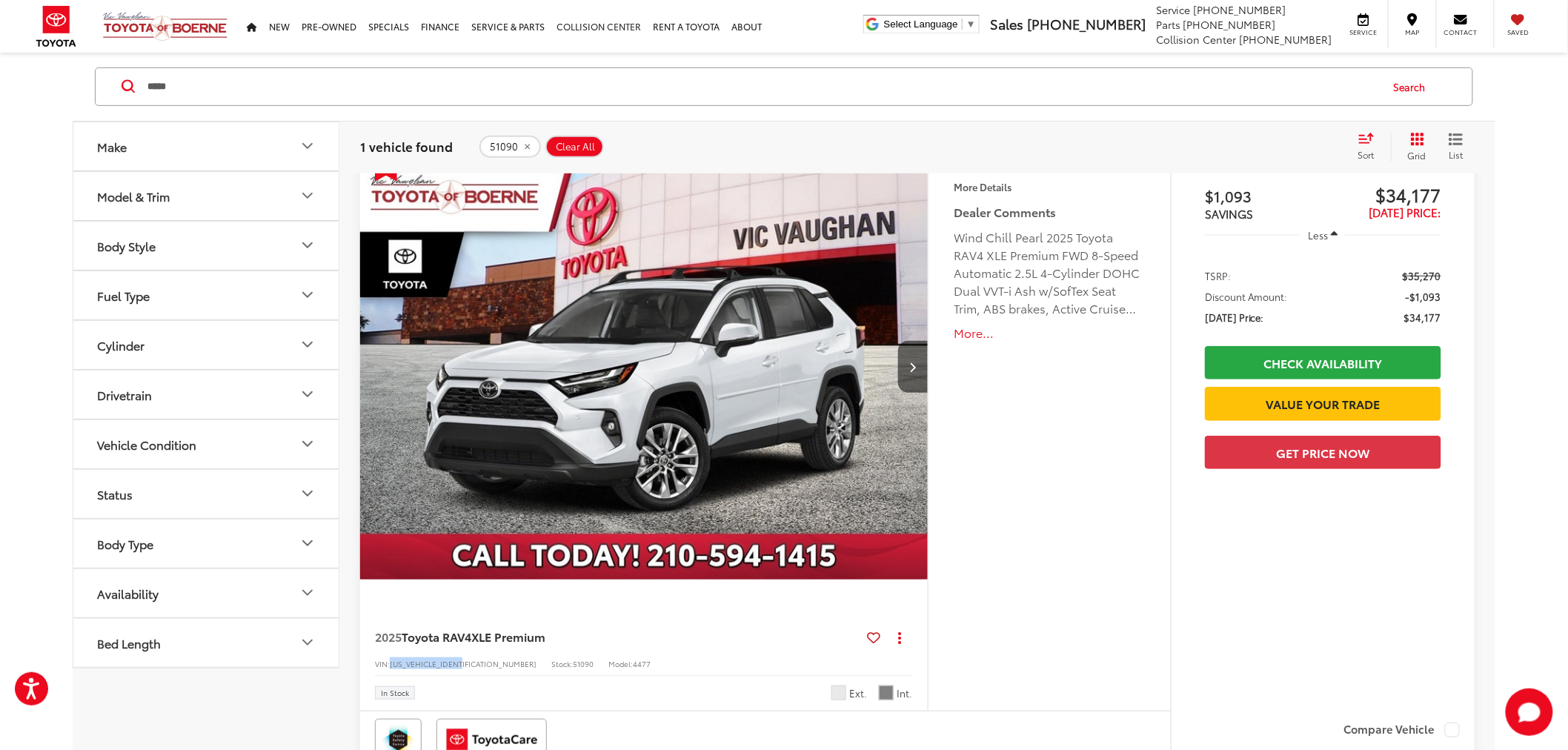
scroll to position [164, 0]
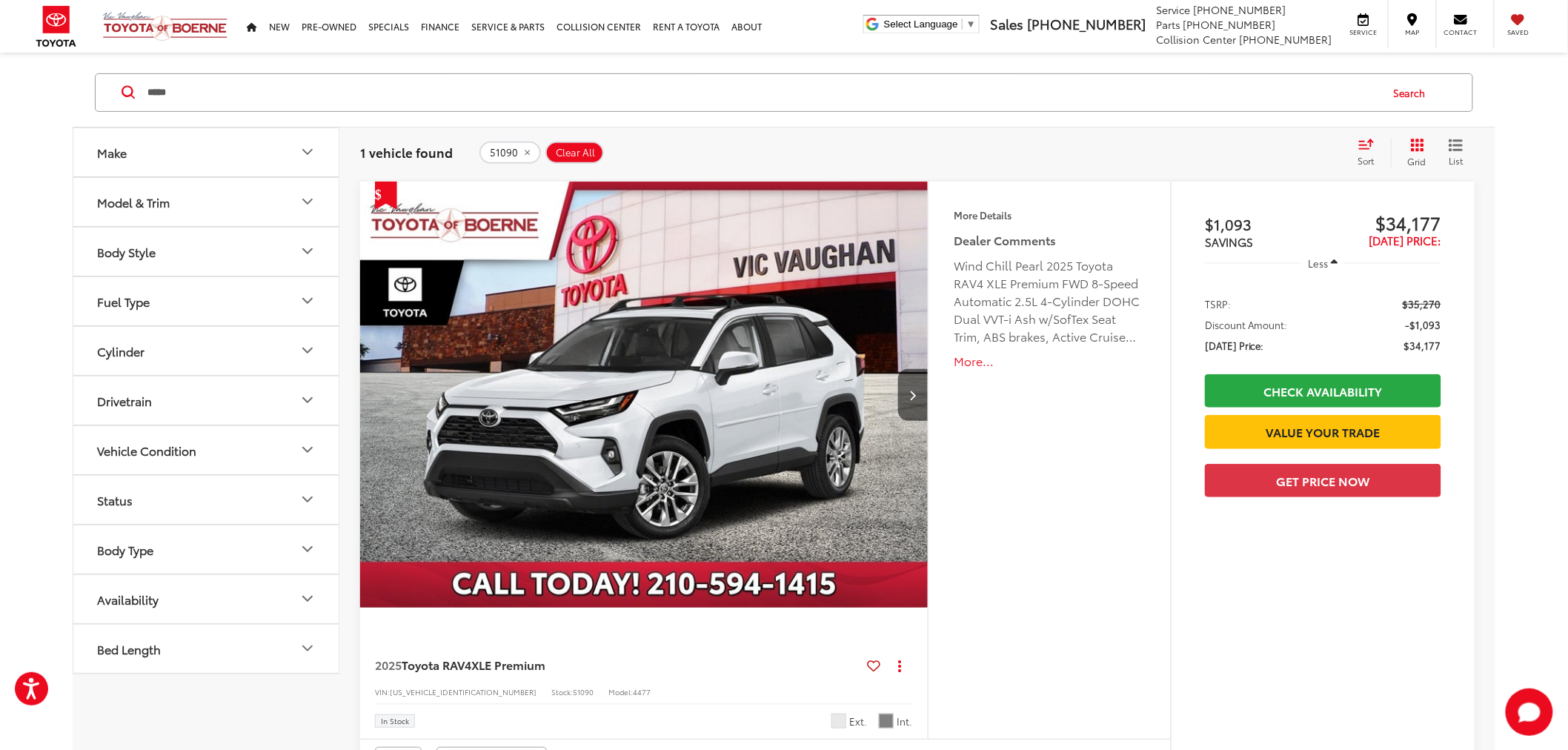
drag, startPoint x: 789, startPoint y: 678, endPoint x: 805, endPoint y: 667, distance: 19.4
click at [789, 678] on div "2025 Toyota RAV4 XLE Premium Copy Link Share Print View Details VIN: 2T3C1RFV4S…" at bounding box center [644, 688] width 567 height 102
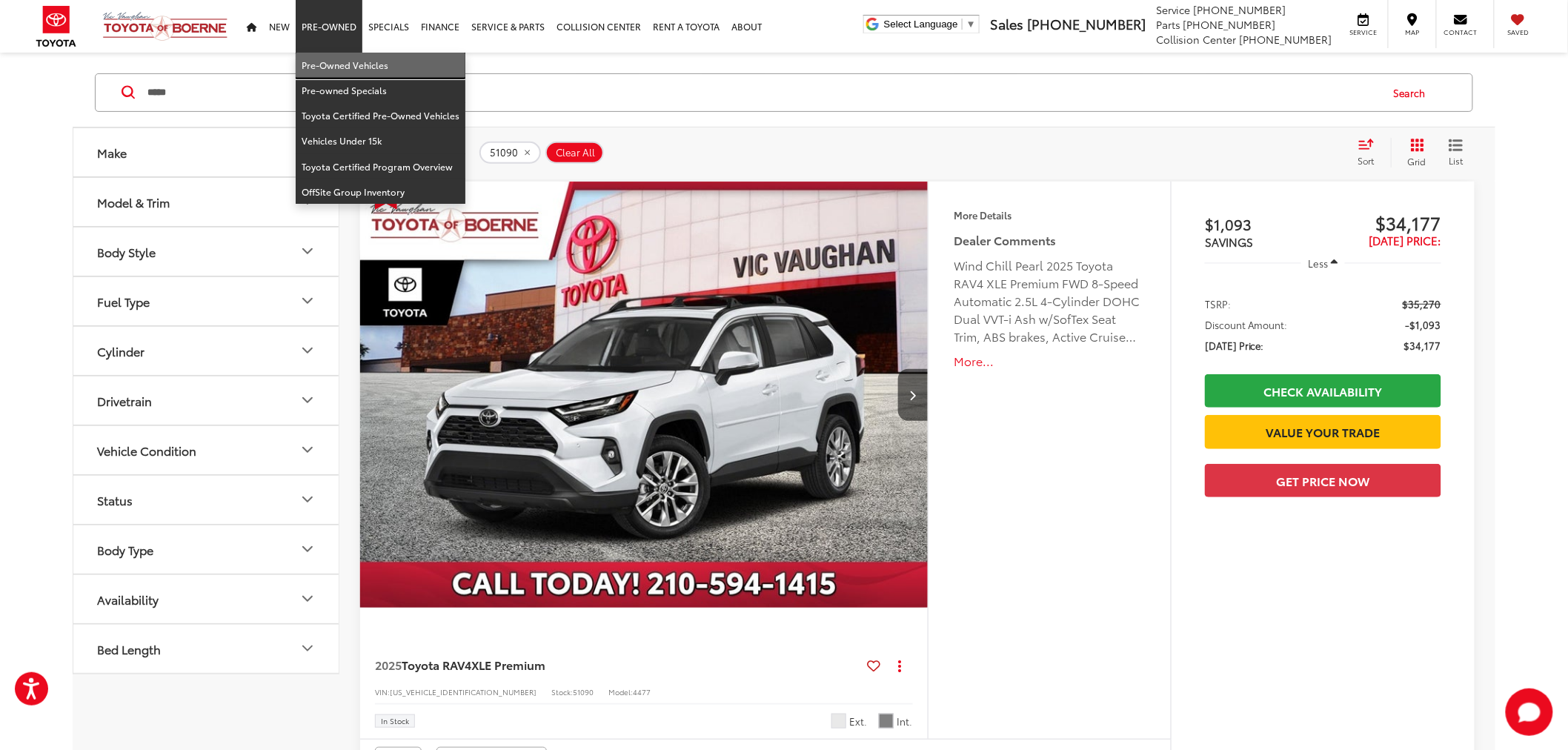
drag, startPoint x: 349, startPoint y: 65, endPoint x: 824, endPoint y: 6, distance: 478.7
click at [349, 65] on link "Pre-Owned Vehicles" at bounding box center [380, 65] width 169 height 25
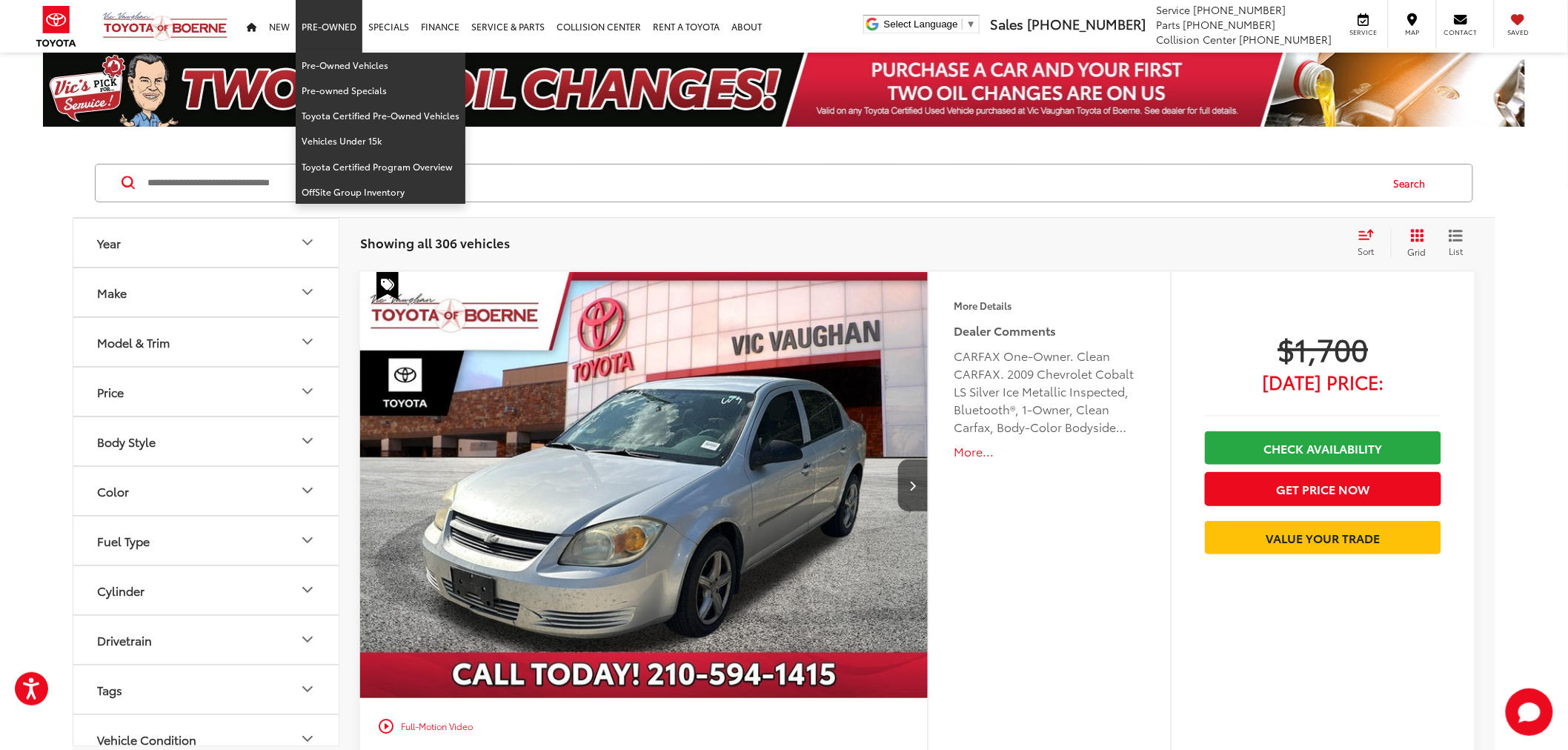
click at [340, 44] on link "Pre-Owned" at bounding box center [329, 26] width 67 height 53
click at [347, 64] on link "Pre-Owned Vehicles" at bounding box center [380, 65] width 169 height 25
drag, startPoint x: 334, startPoint y: 57, endPoint x: 938, endPoint y: 10, distance: 605.8
click at [334, 57] on link "Pre-Owned Vehicles" at bounding box center [380, 65] width 169 height 25
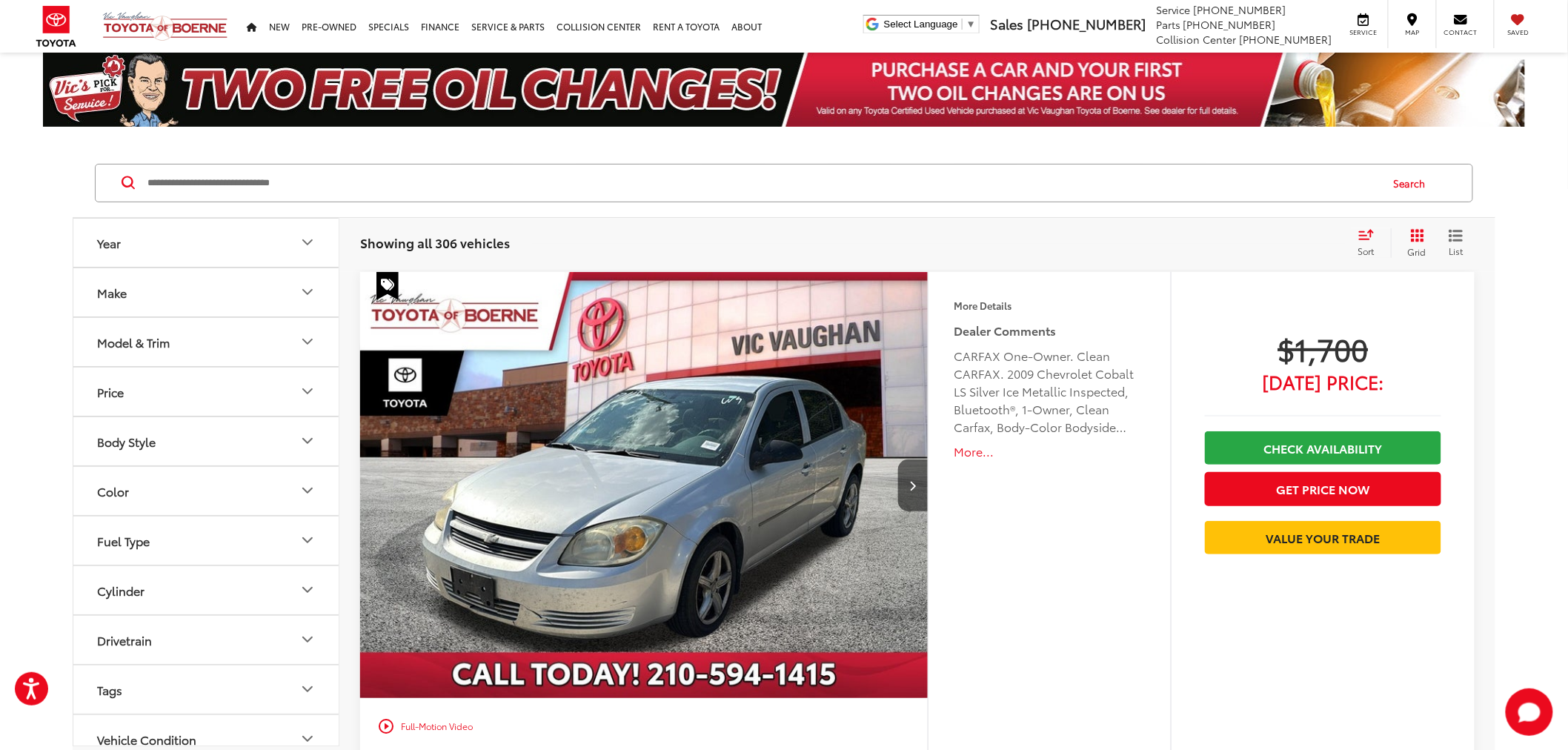
click at [964, 447] on button "More..." at bounding box center [1050, 451] width 190 height 17
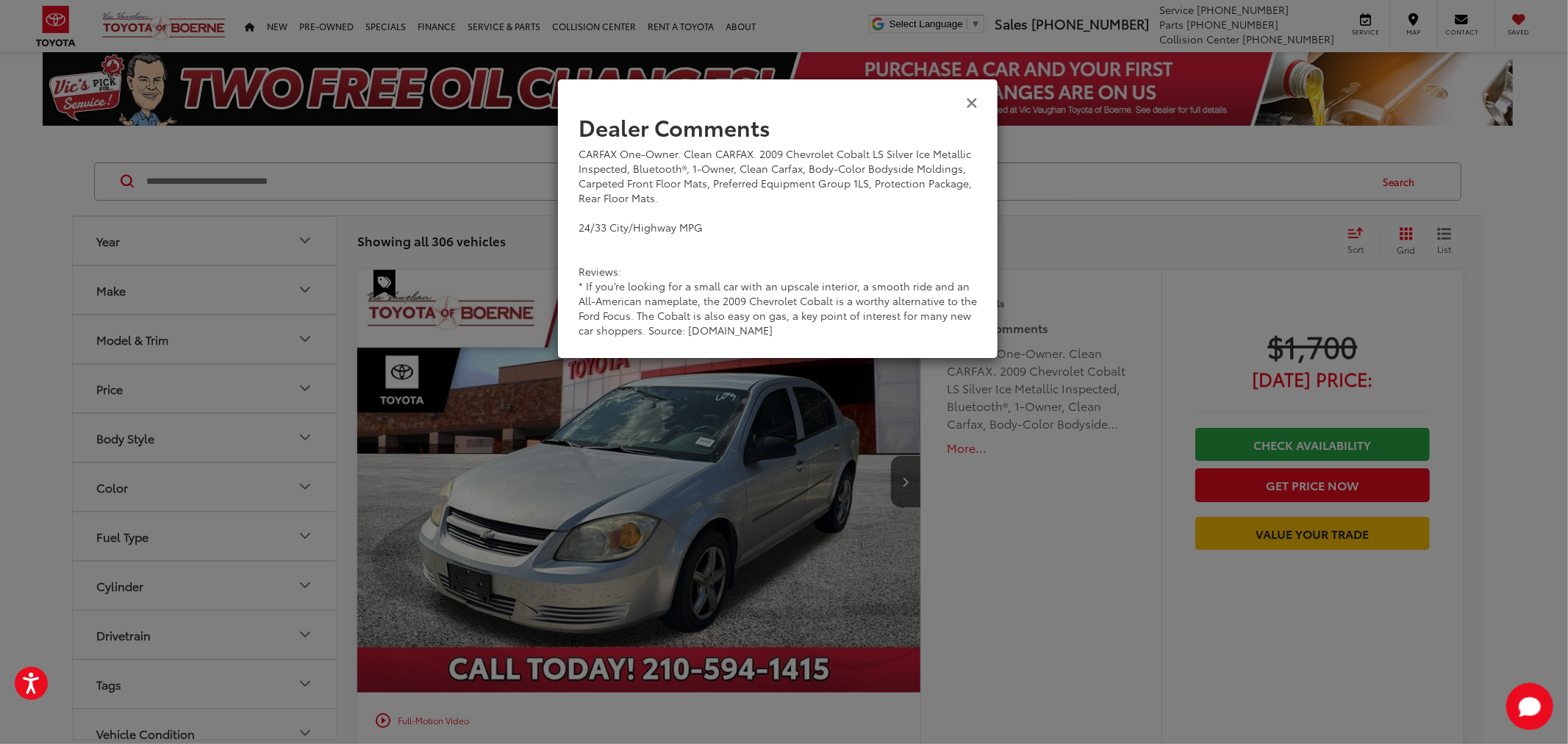
click at [969, 105] on icon "Close" at bounding box center [972, 102] width 12 height 16
